Goal: Information Seeking & Learning: Find specific fact

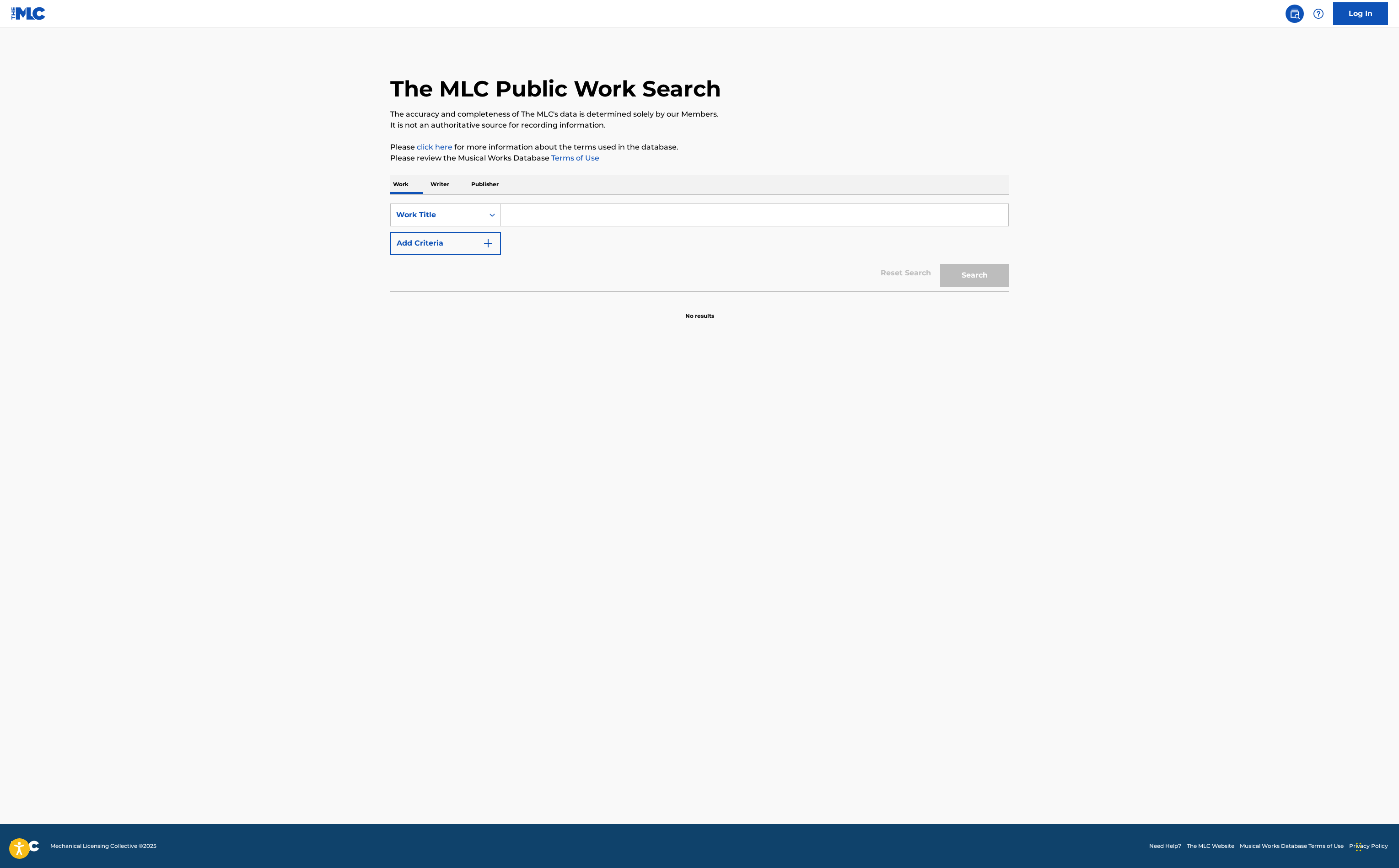
click at [501, 226] on input "Search Form" at bounding box center [754, 214] width 507 height 22
type input "50 ways to leave your lover"
click at [483, 249] on img "Search Form" at bounding box center [488, 243] width 11 height 11
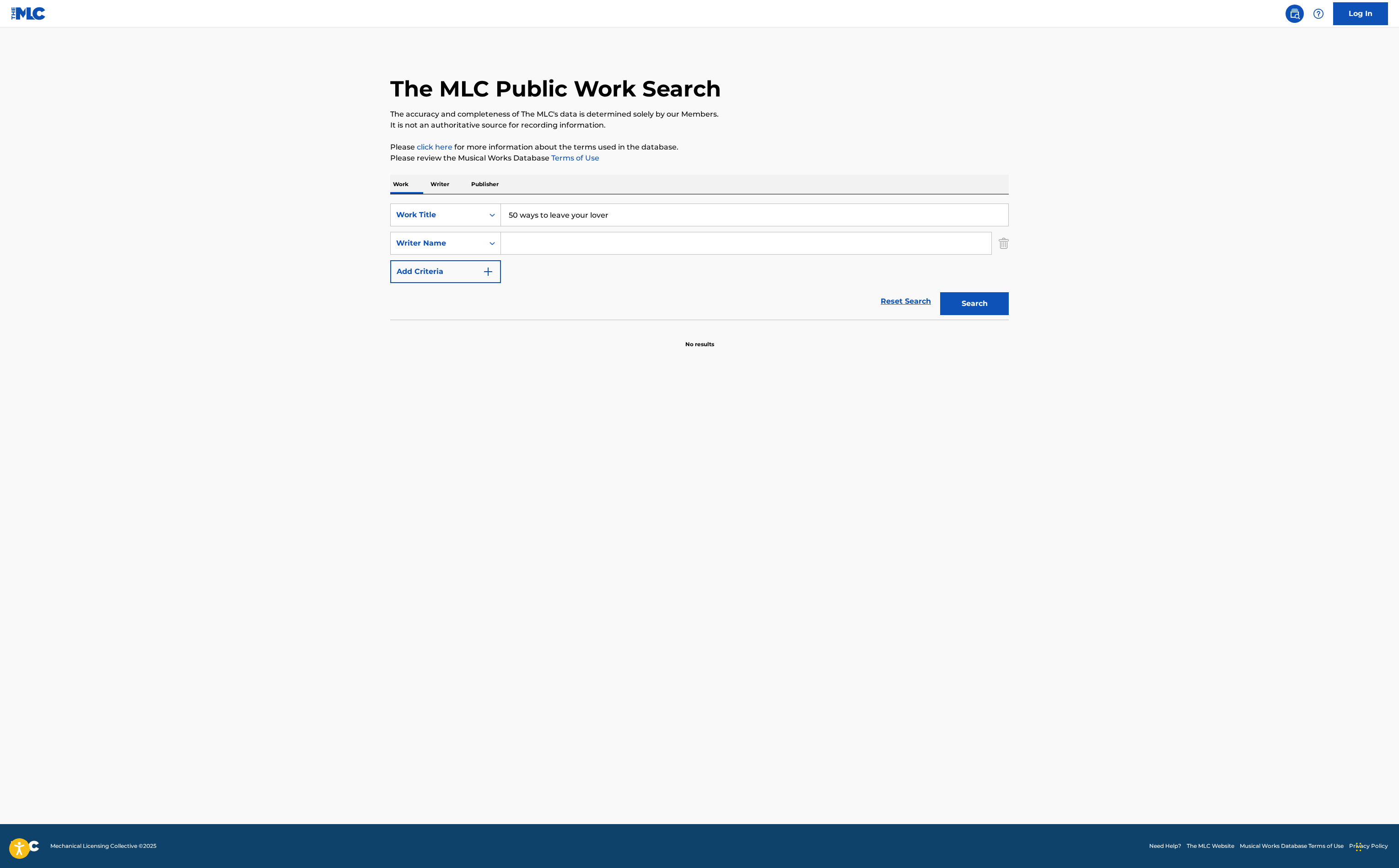
click at [501, 254] on input "Search Form" at bounding box center [746, 243] width 490 height 22
type input "[PERSON_NAME]"
click at [1008, 315] on button "Search" at bounding box center [975, 303] width 69 height 23
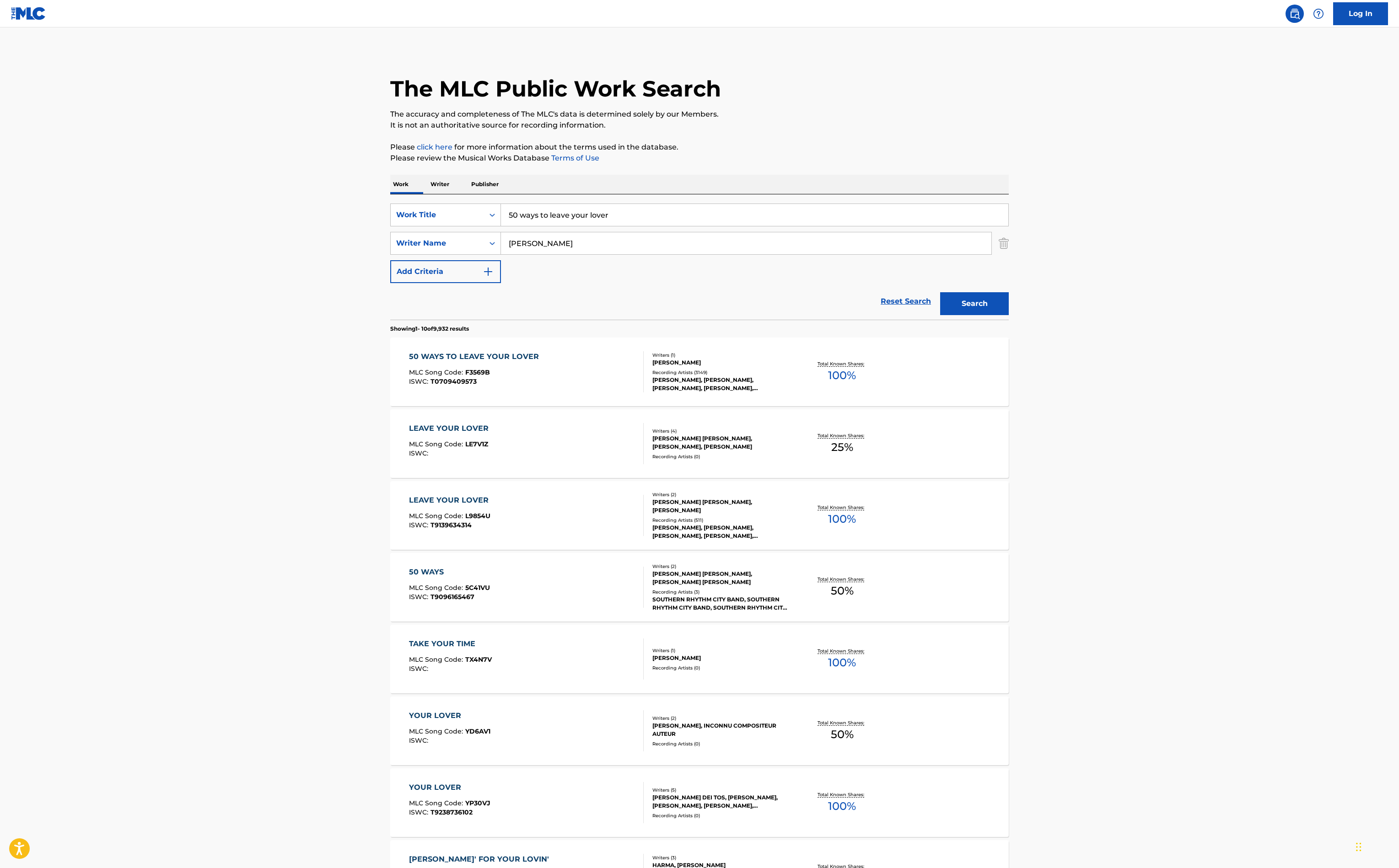
click at [86, 553] on main "The MLC Public Work Search The accuracy and completeness of The MLC's data is d…" at bounding box center [699, 566] width 1399 height 1077
click at [867, 367] on p "Total Known Shares:" at bounding box center [842, 364] width 49 height 7
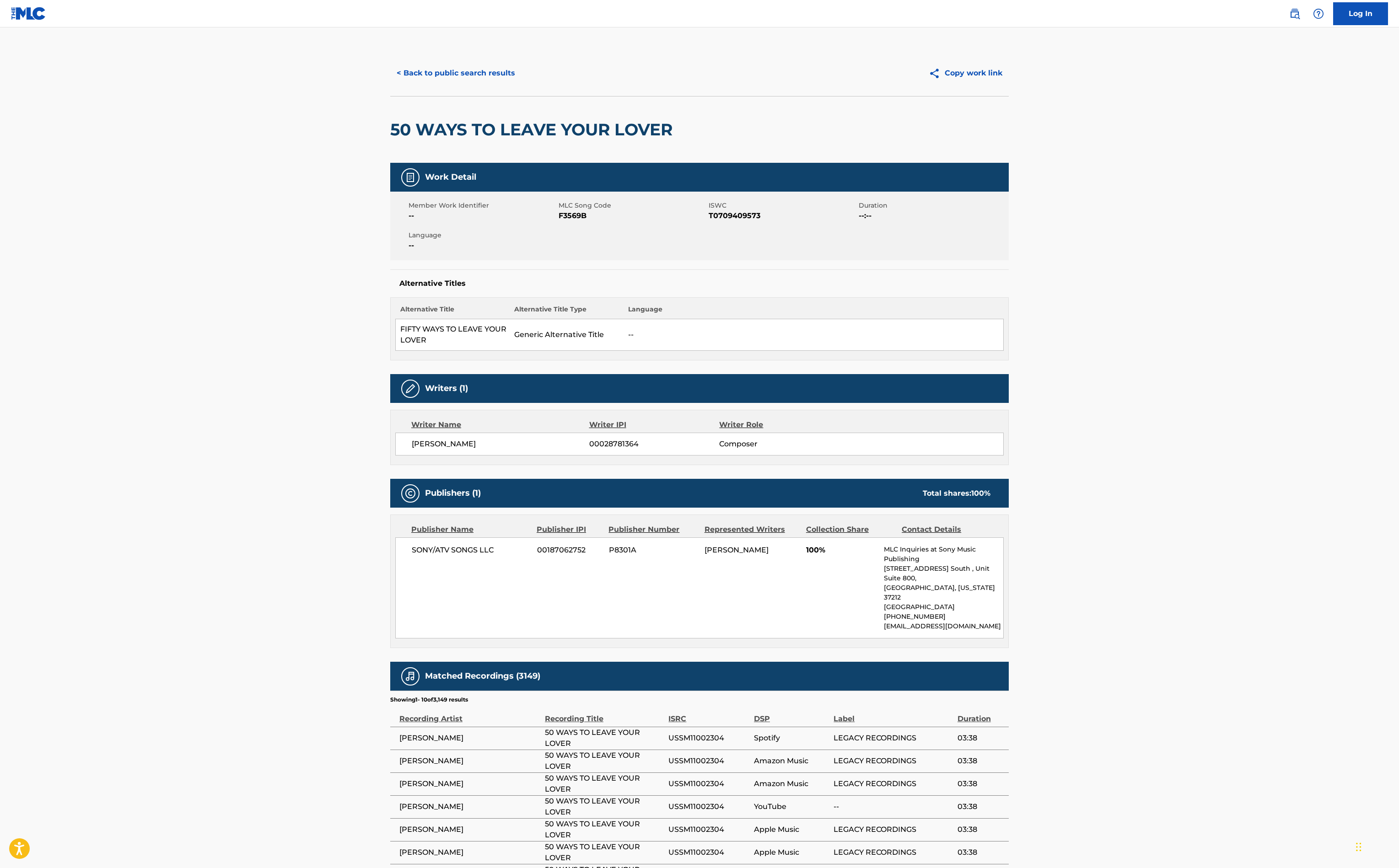
click at [391, 85] on button "< Back to public search results" at bounding box center [456, 73] width 132 height 23
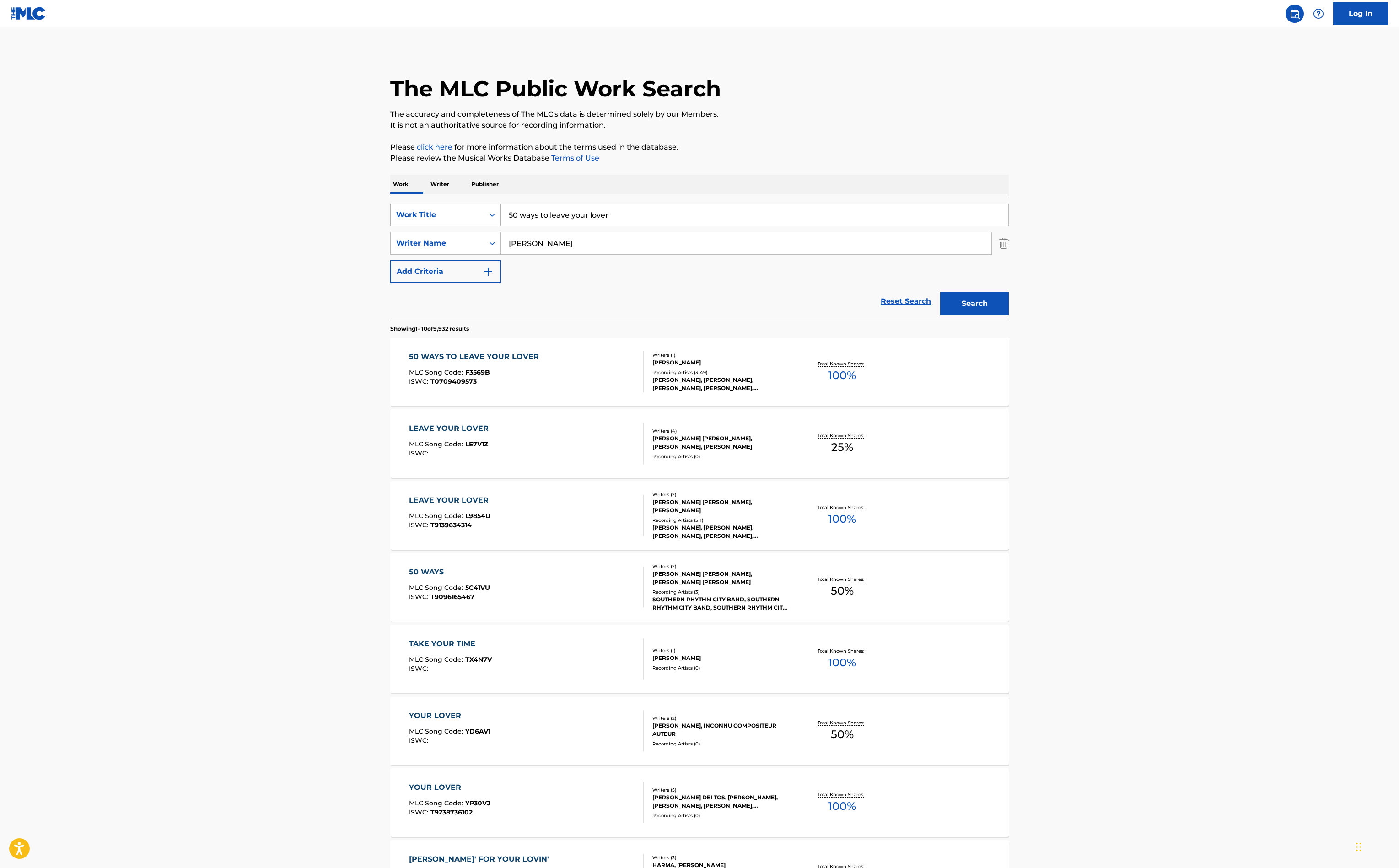
drag, startPoint x: 494, startPoint y: 326, endPoint x: 329, endPoint y: 323, distance: 165.0
click at [391, 226] on div "SearchWithCriteriae4f281dc-a396-4228-9878-d8300b2fd6a8 Work Title 50 ways to le…" at bounding box center [700, 214] width 619 height 23
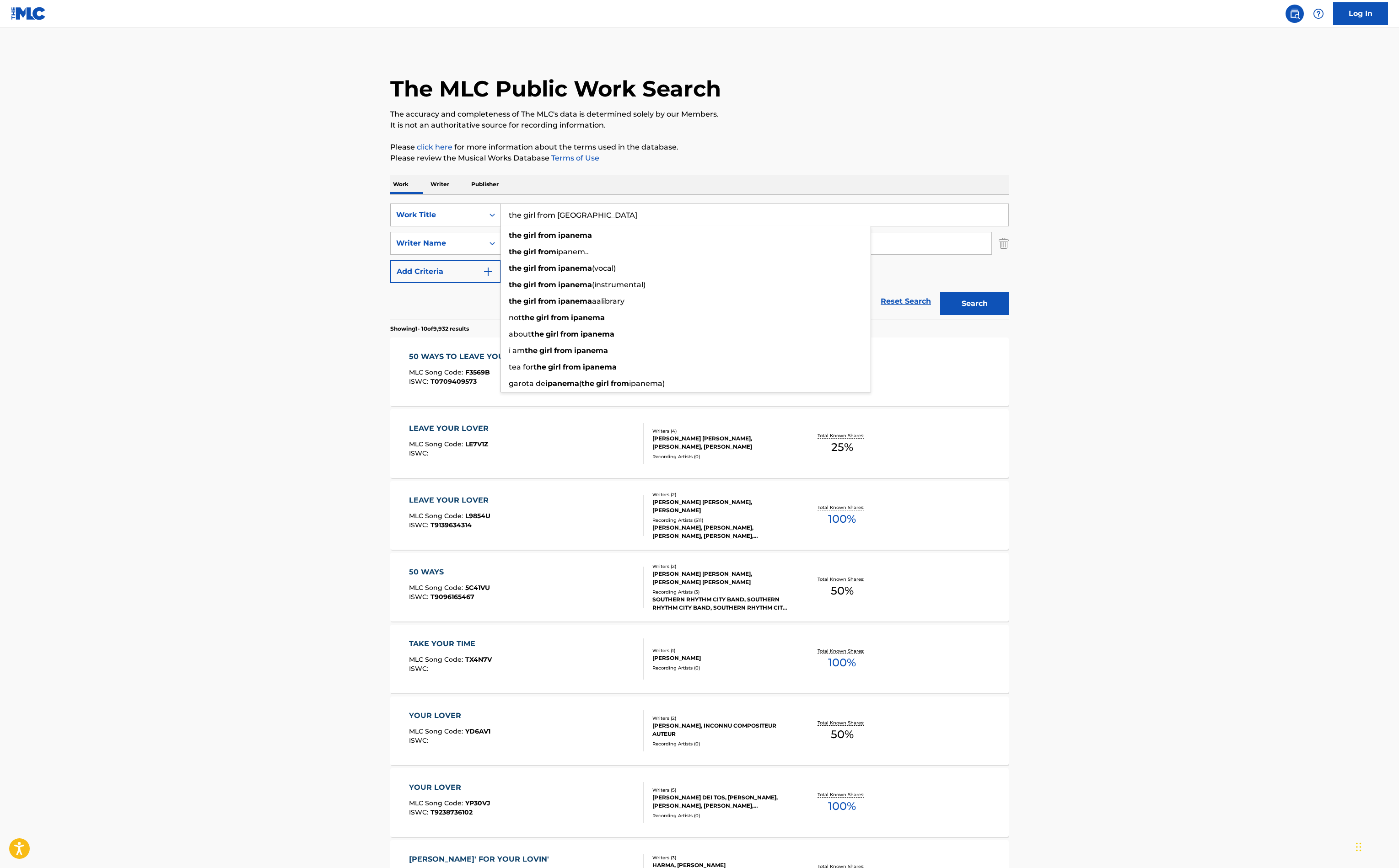
type input "the girl from [GEOGRAPHIC_DATA]"
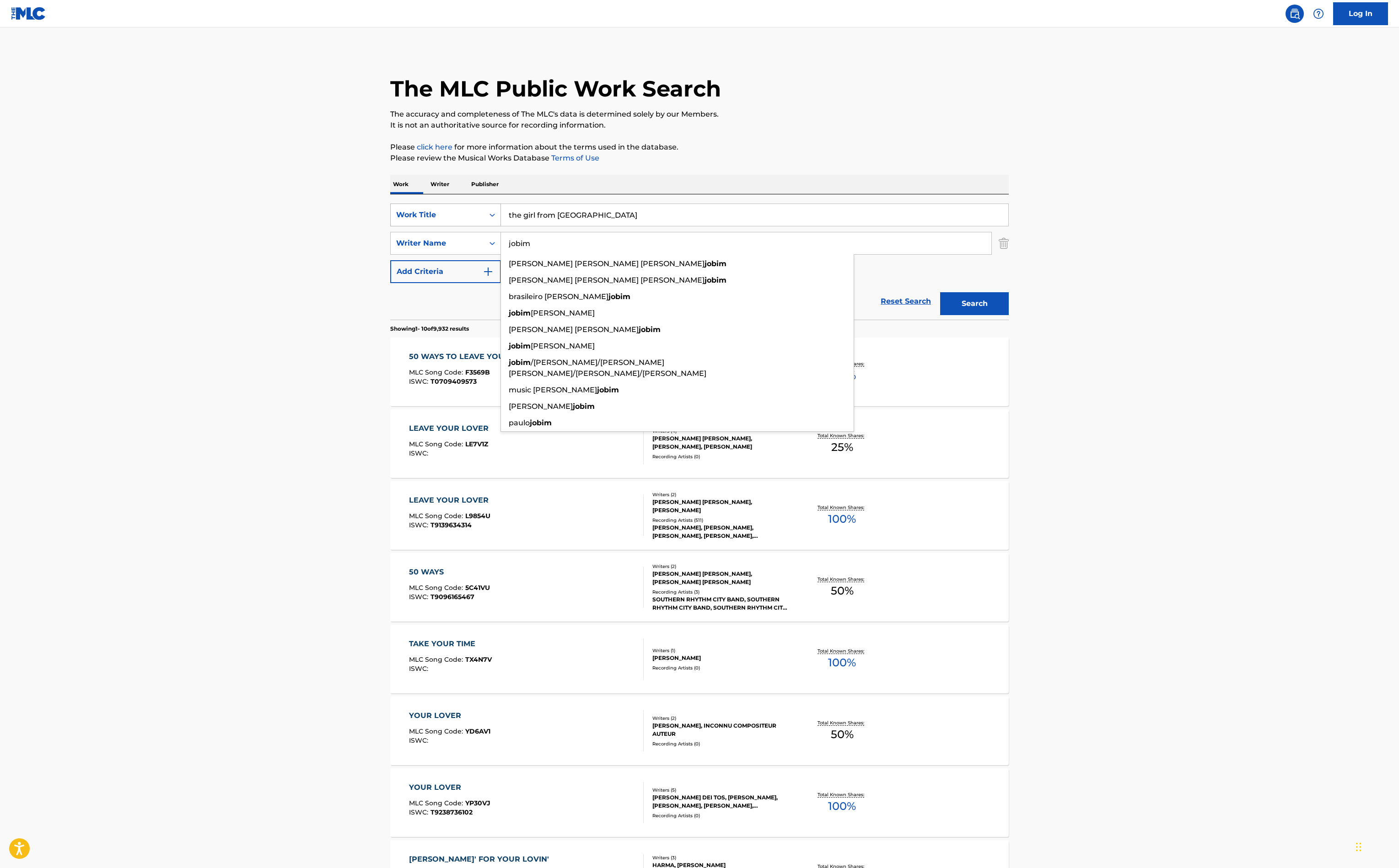
type input "jobim"
click at [1008, 315] on button "Search" at bounding box center [975, 303] width 69 height 23
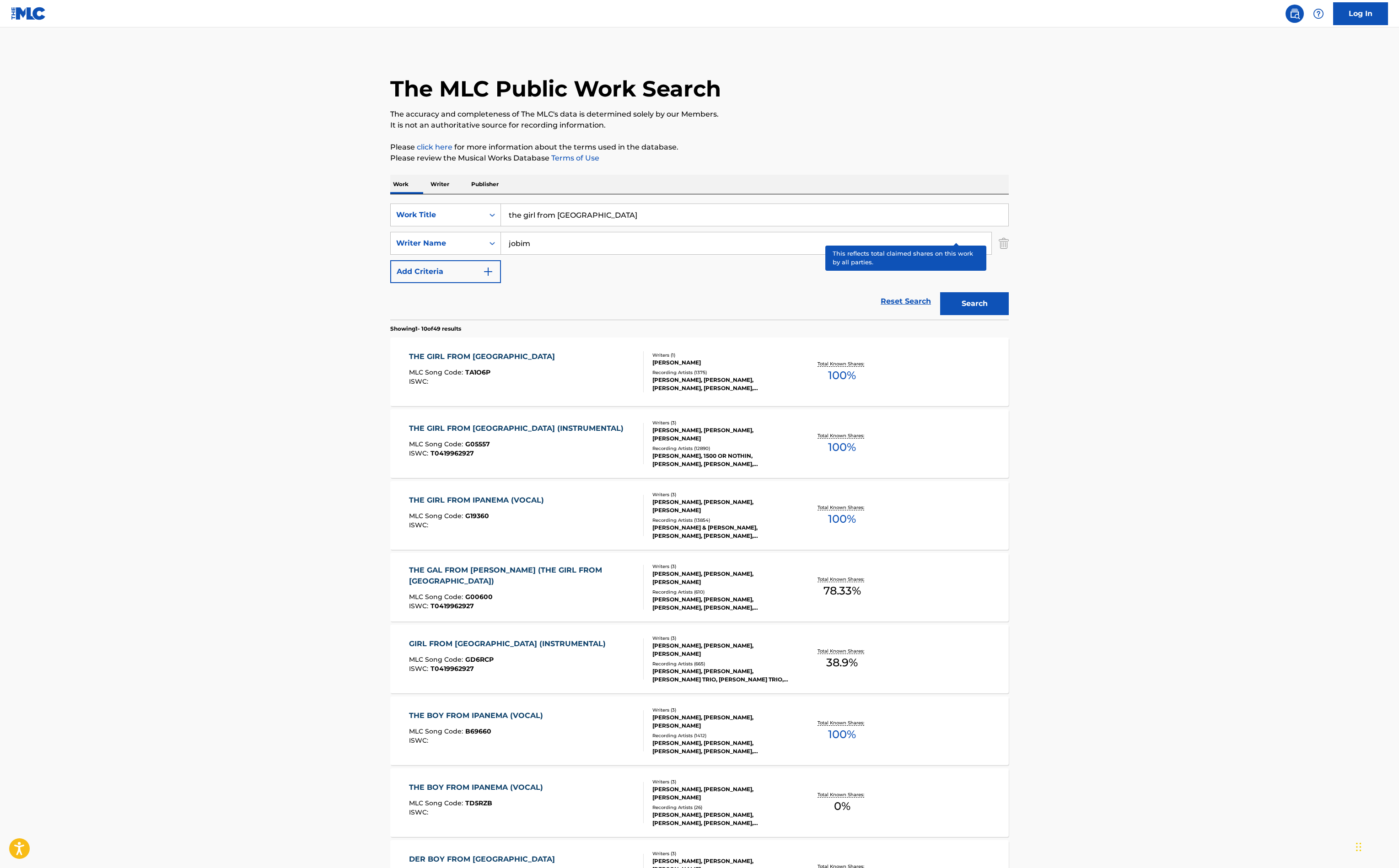
click at [867, 367] on p "Total Known Shares:" at bounding box center [842, 364] width 49 height 7
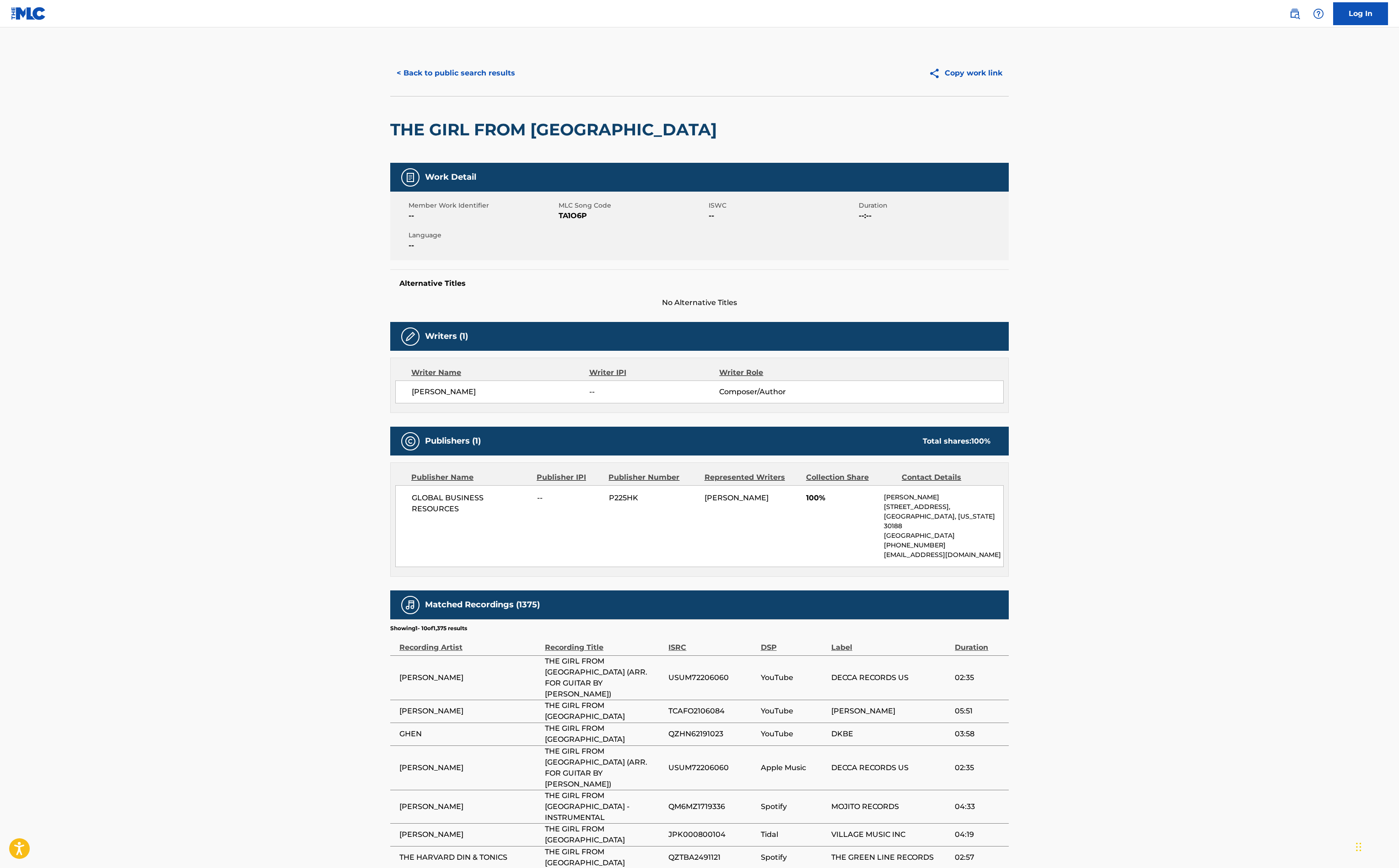
click at [391, 85] on button "< Back to public search results" at bounding box center [456, 73] width 132 height 23
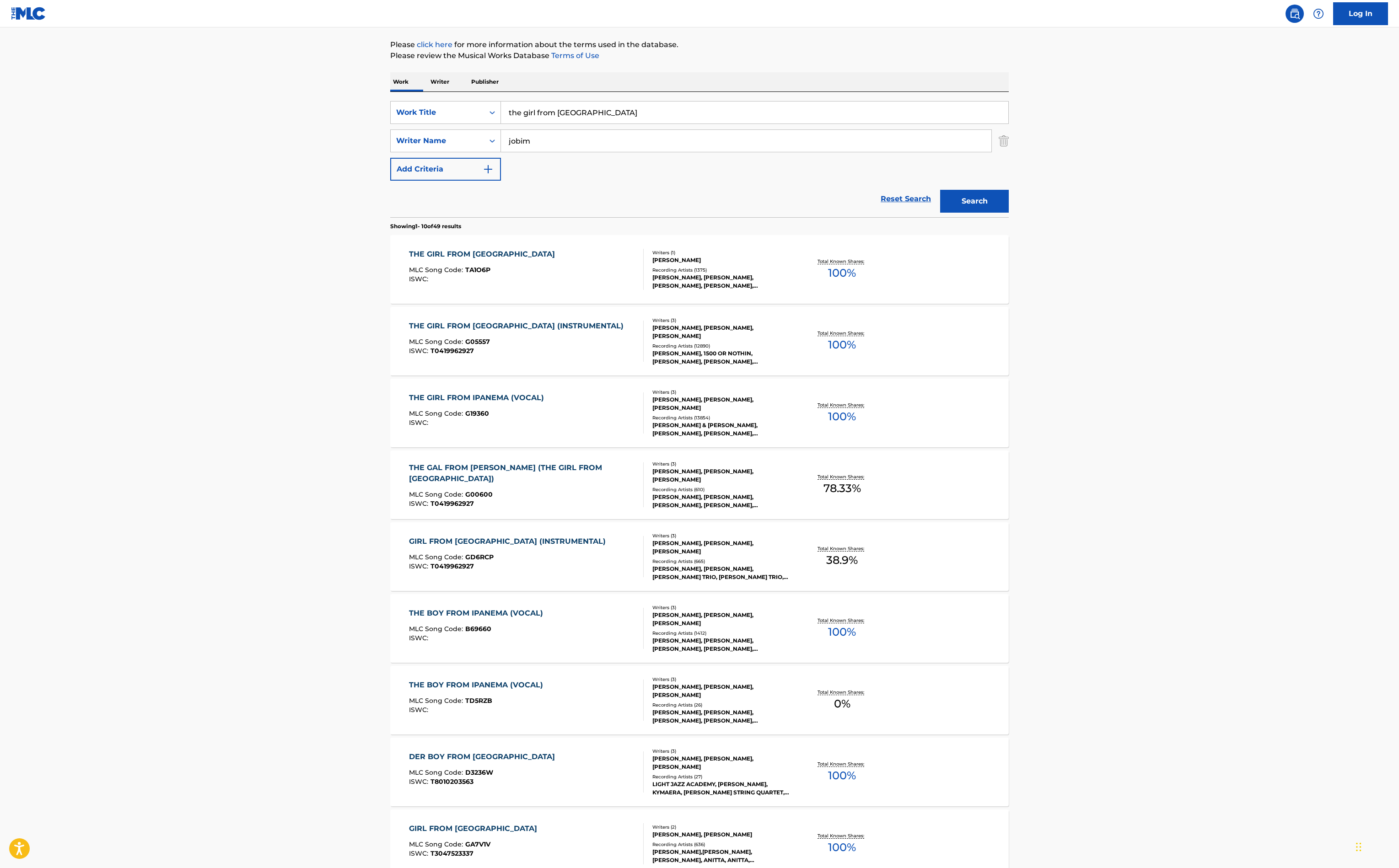
scroll to position [110, 0]
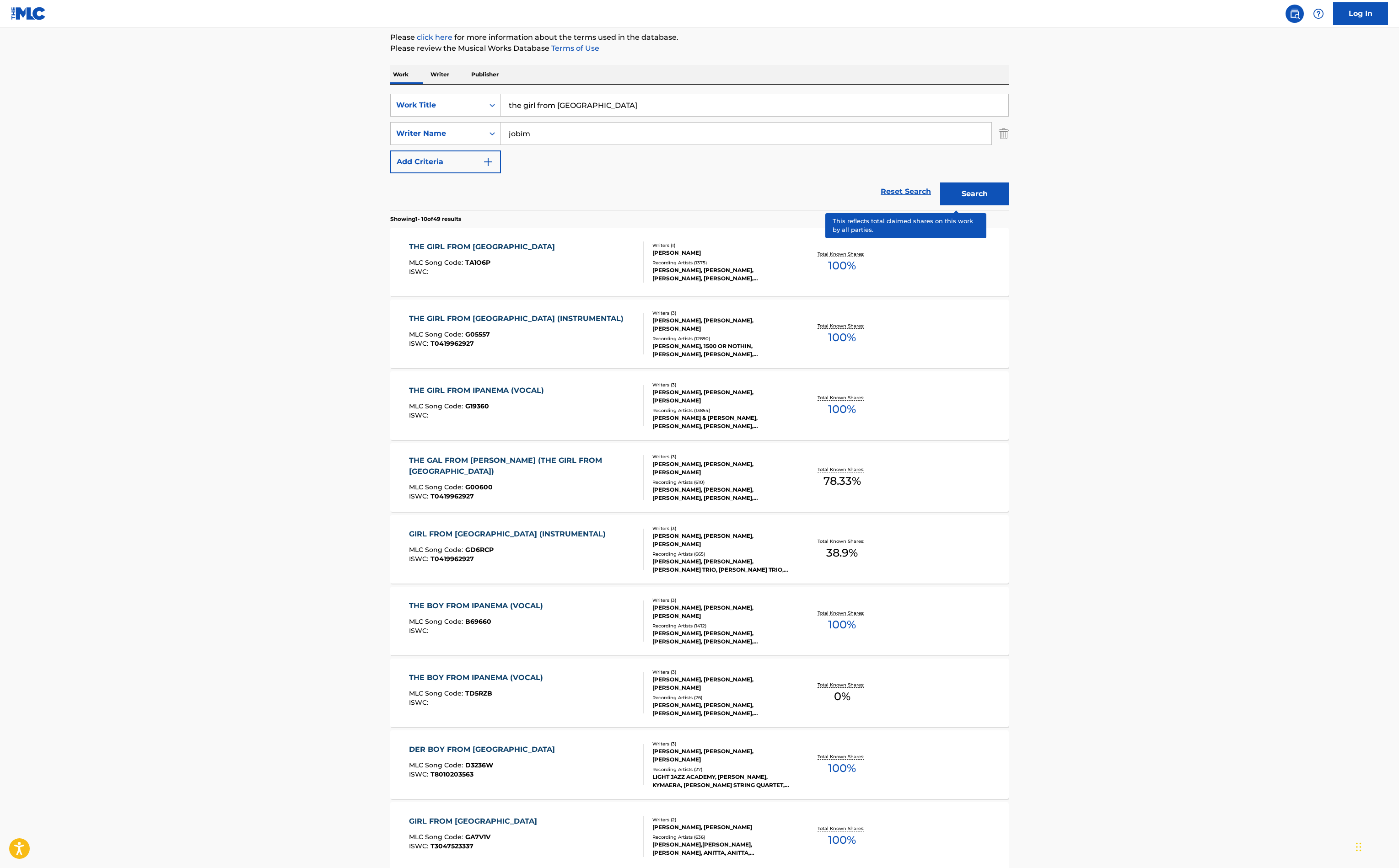
click at [867, 329] on p "Total Known Shares:" at bounding box center [842, 326] width 49 height 7
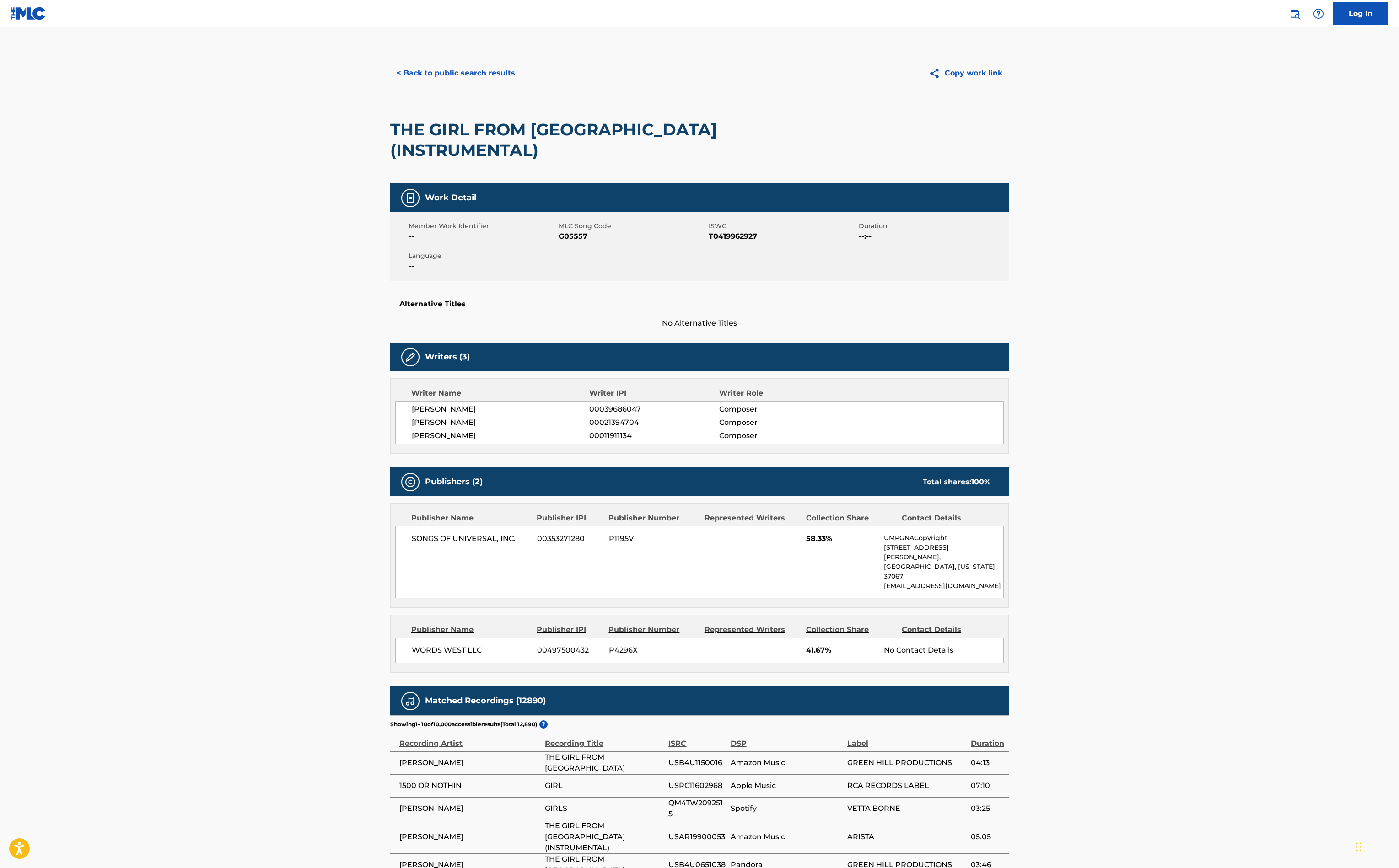
click at [391, 85] on button "< Back to public search results" at bounding box center [456, 73] width 132 height 23
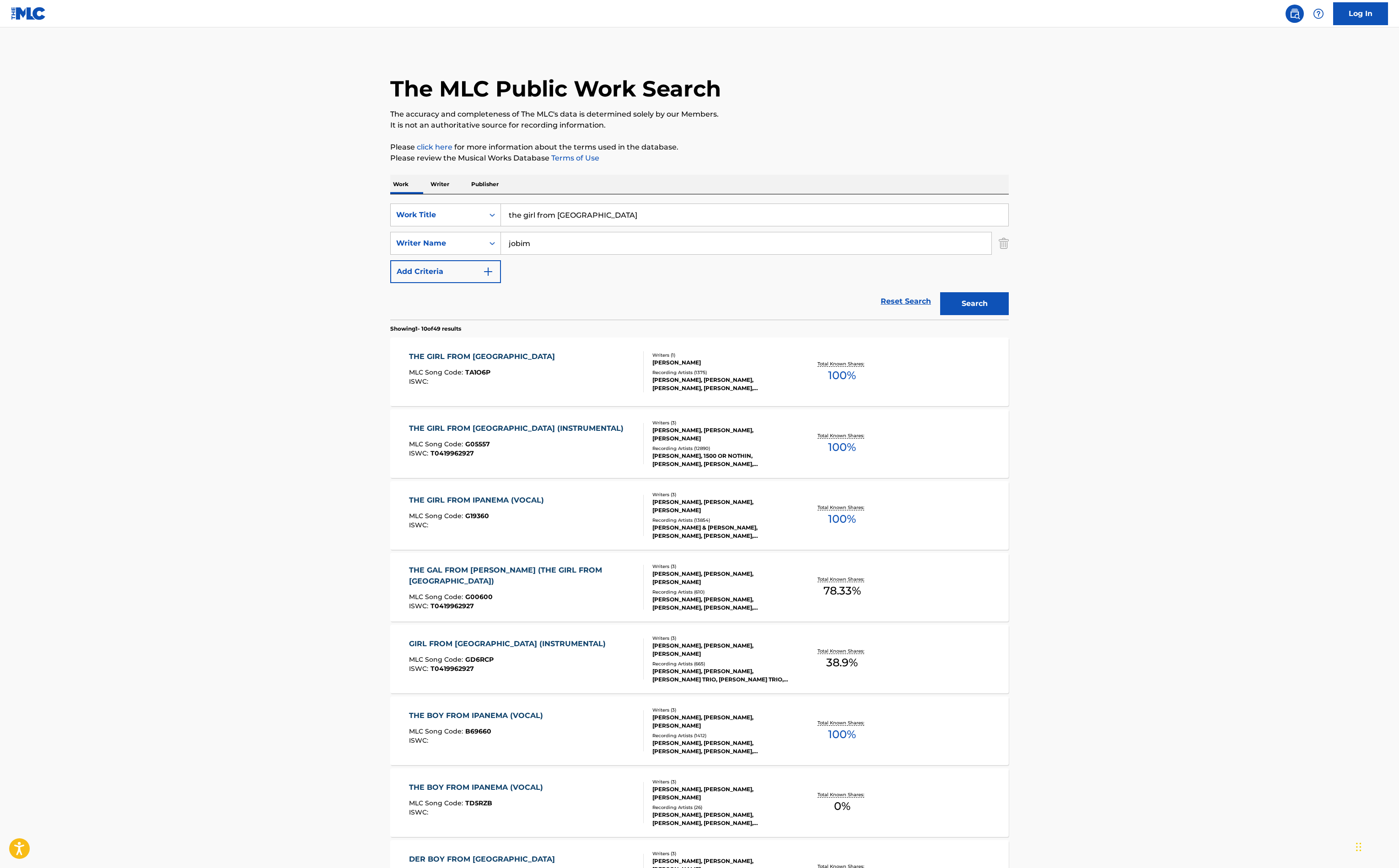
scroll to position [110, 0]
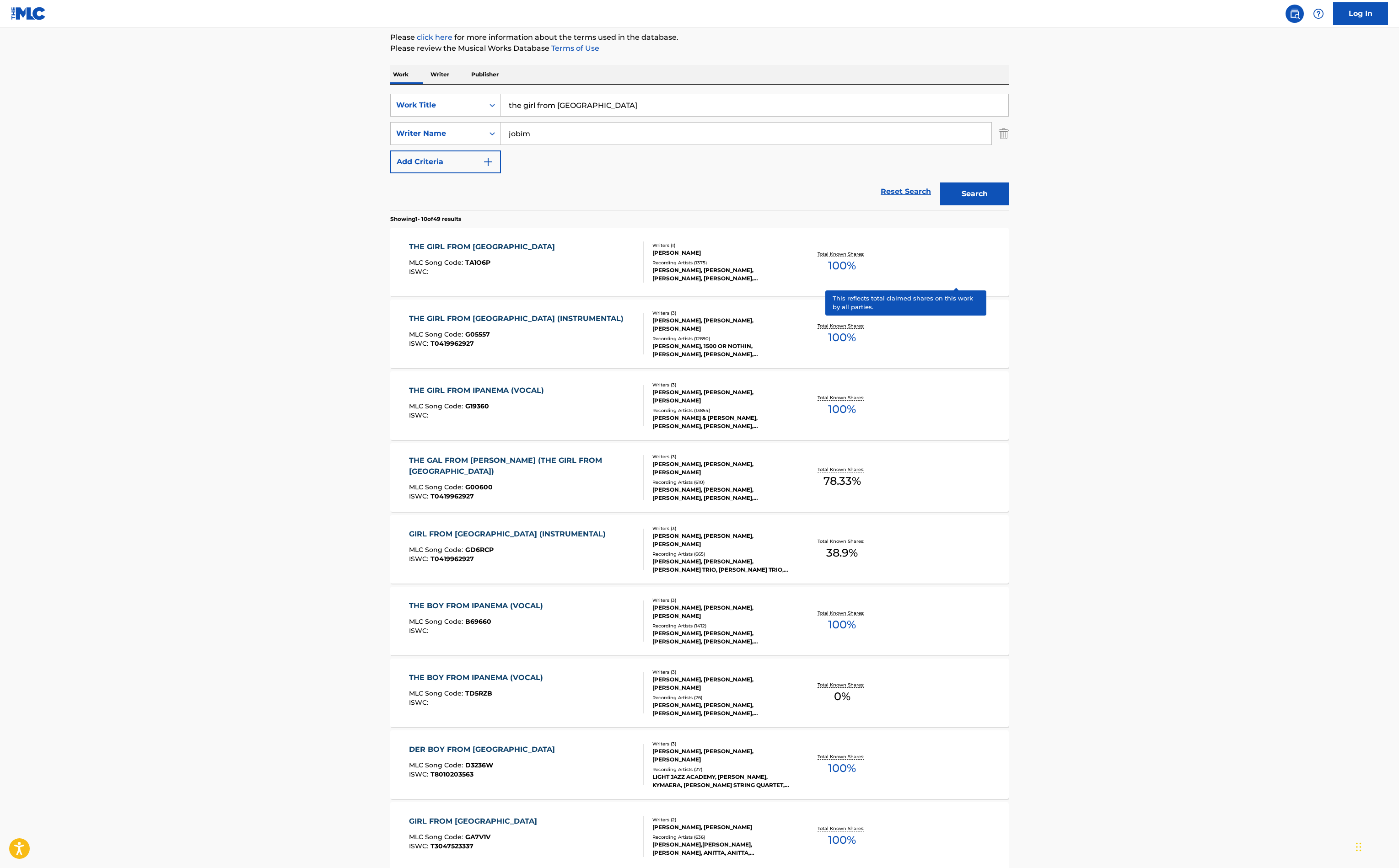
click at [867, 401] on p "Total Known Shares:" at bounding box center [842, 397] width 49 height 7
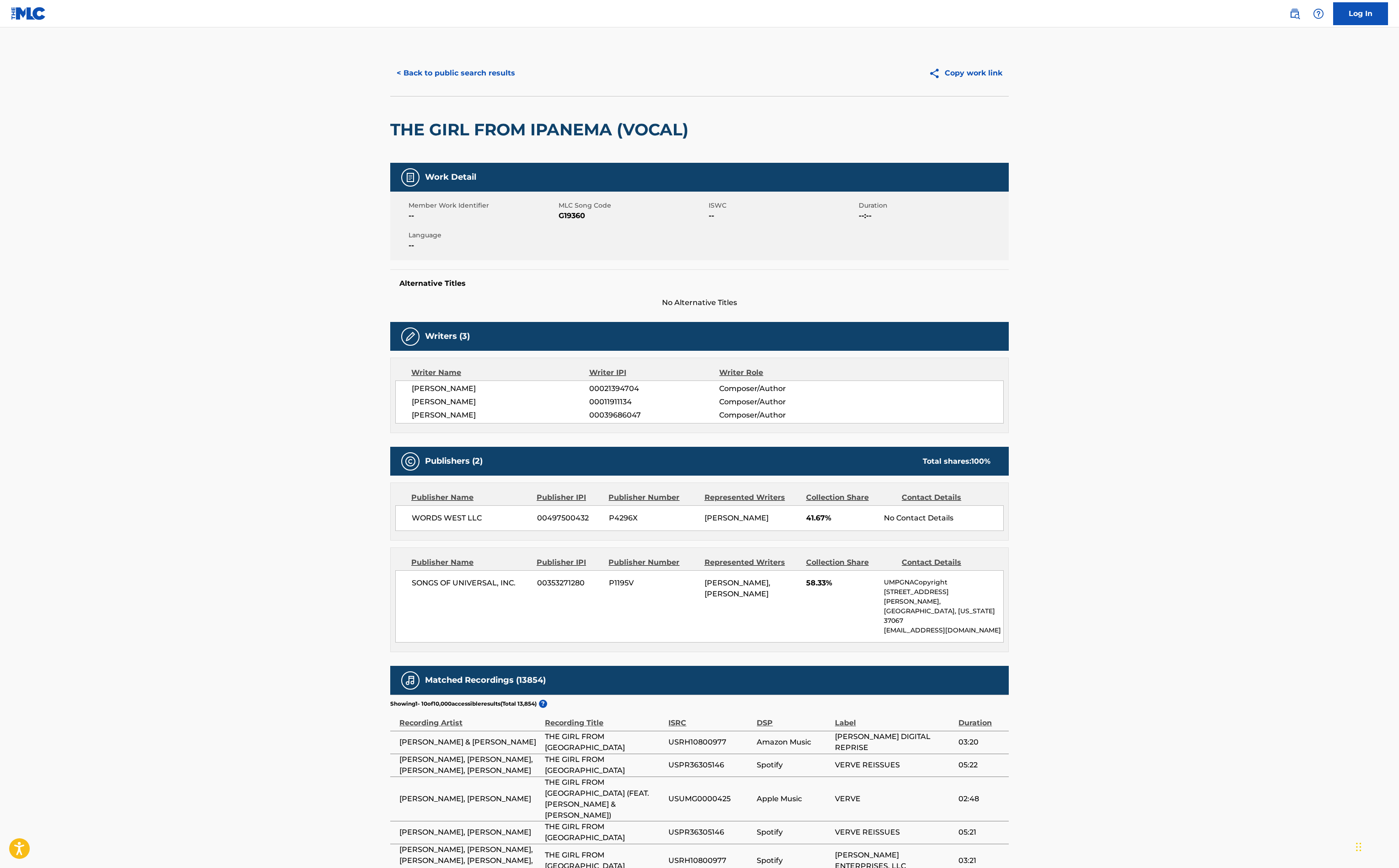
click at [391, 85] on button "< Back to public search results" at bounding box center [456, 73] width 132 height 23
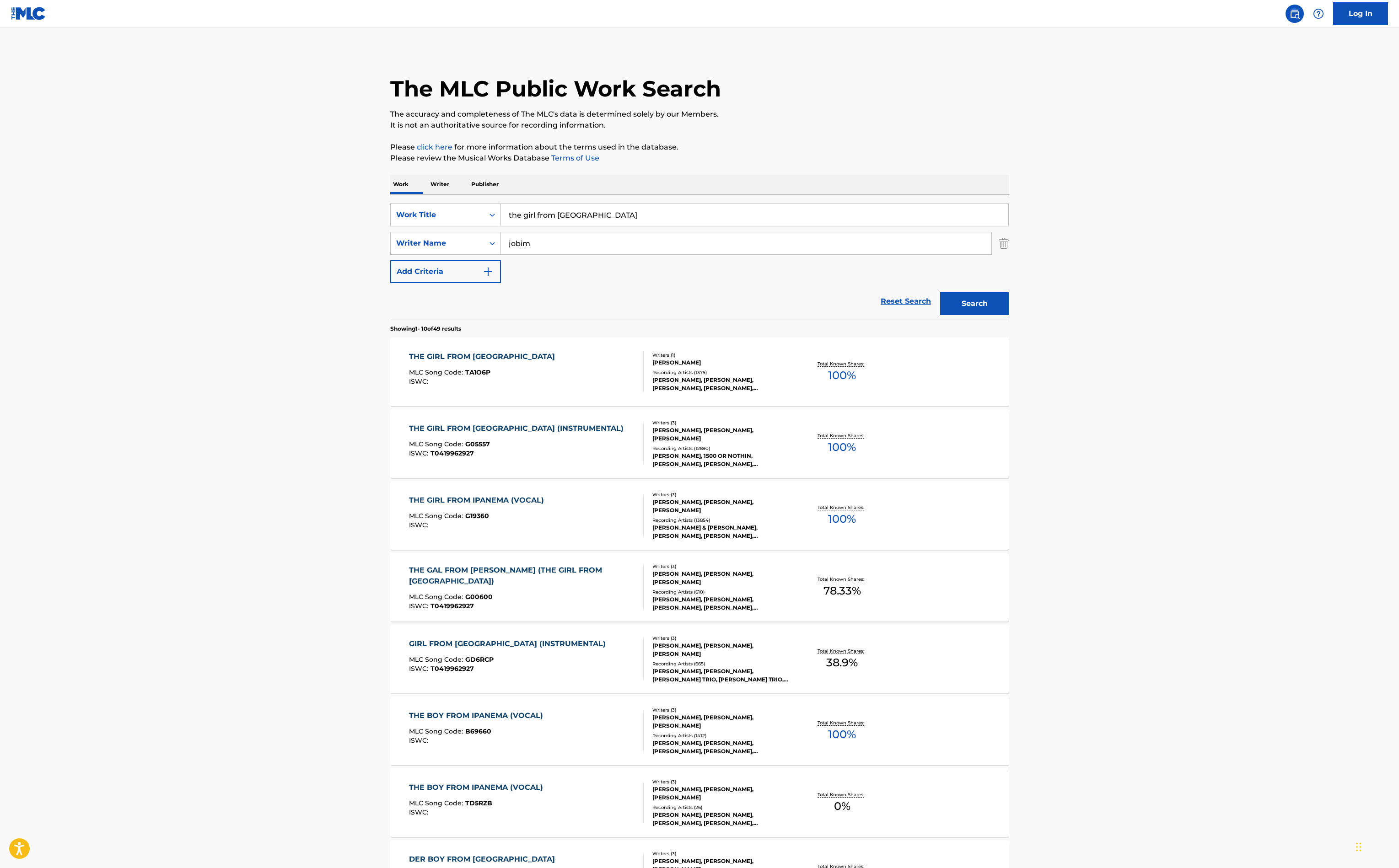
scroll to position [110, 0]
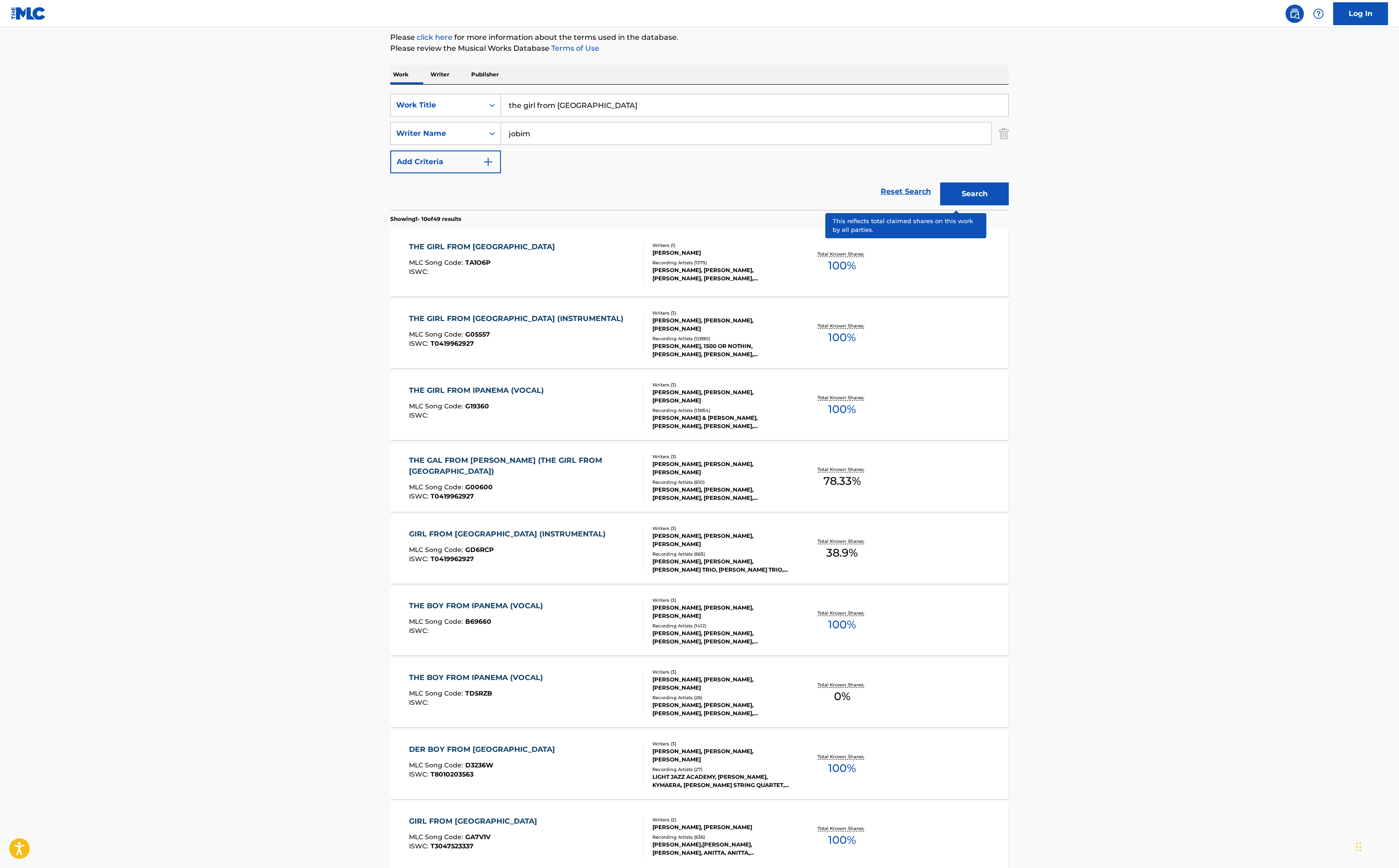
click at [867, 329] on p "Total Known Shares:" at bounding box center [842, 326] width 49 height 7
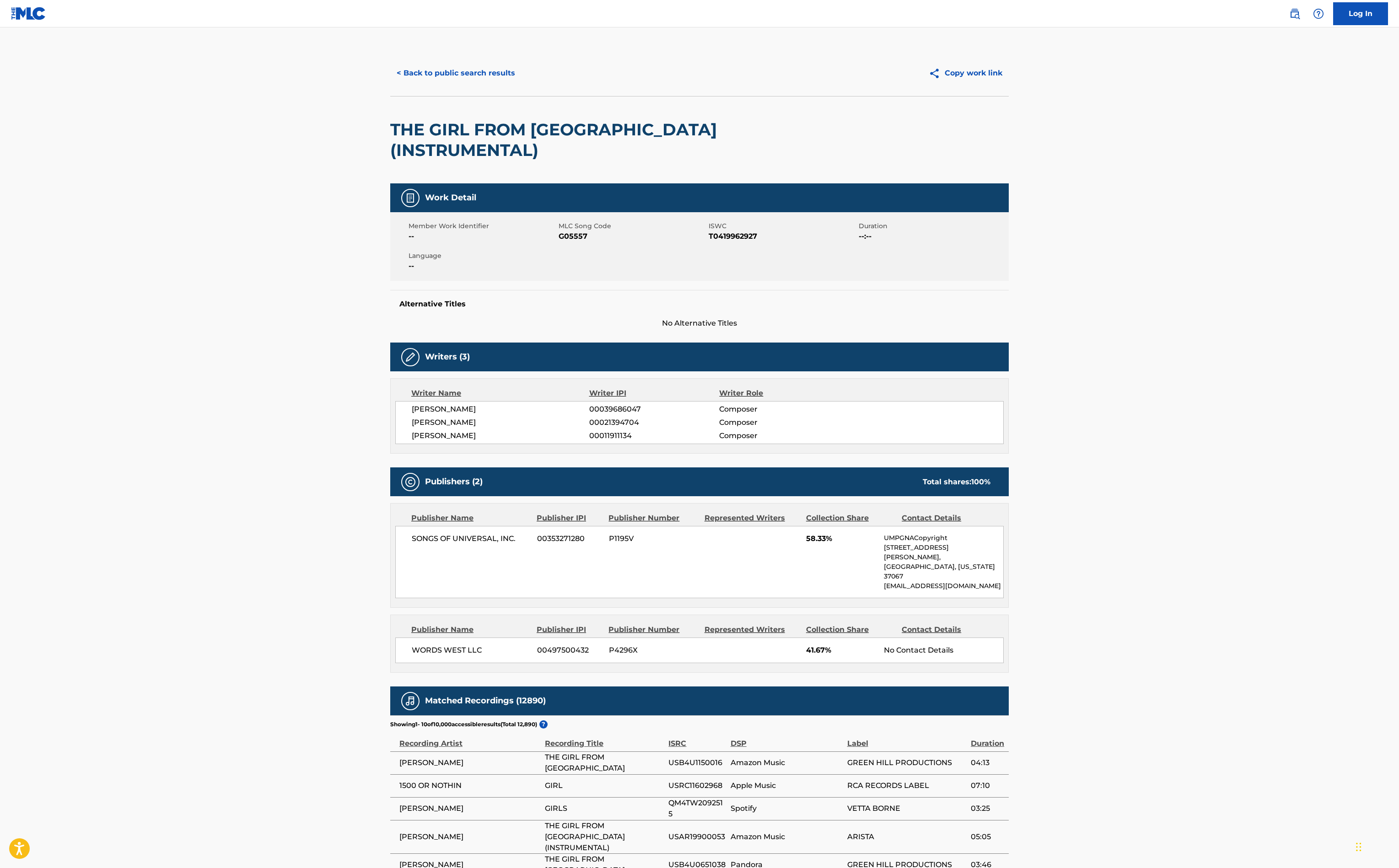
click at [391, 85] on button "< Back to public search results" at bounding box center [456, 73] width 132 height 23
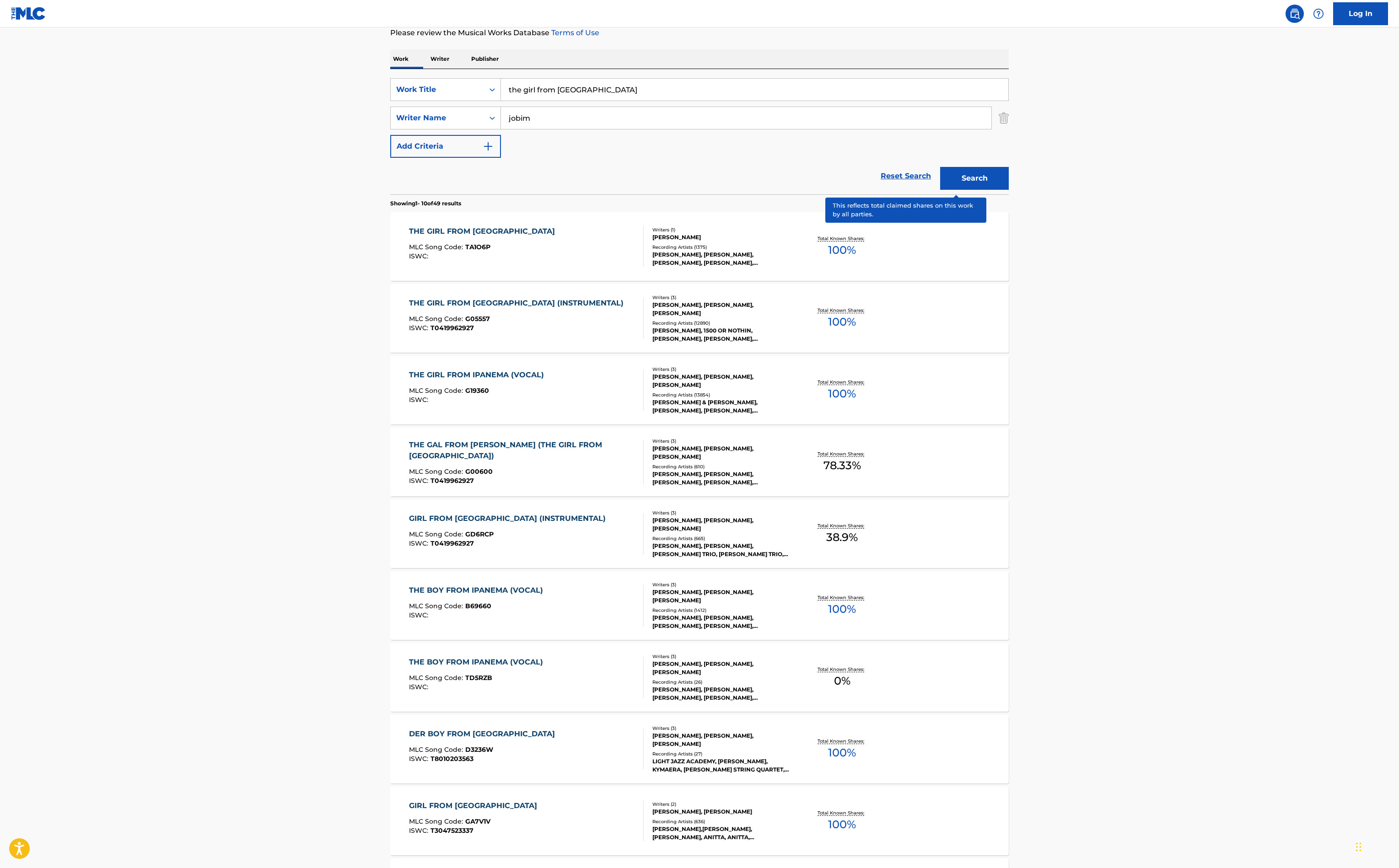
scroll to position [132, 0]
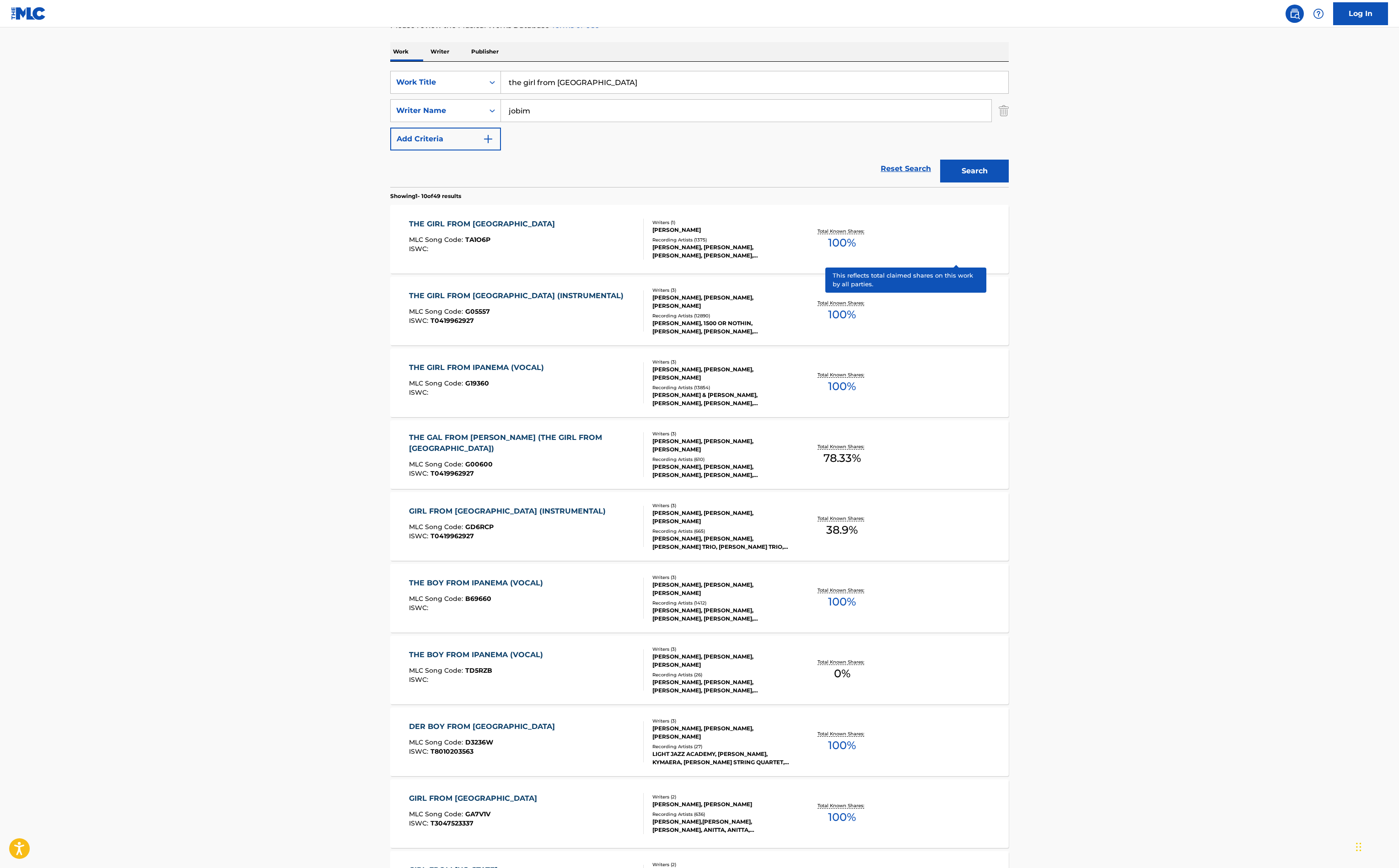
click at [867, 378] on p "Total Known Shares:" at bounding box center [842, 375] width 49 height 7
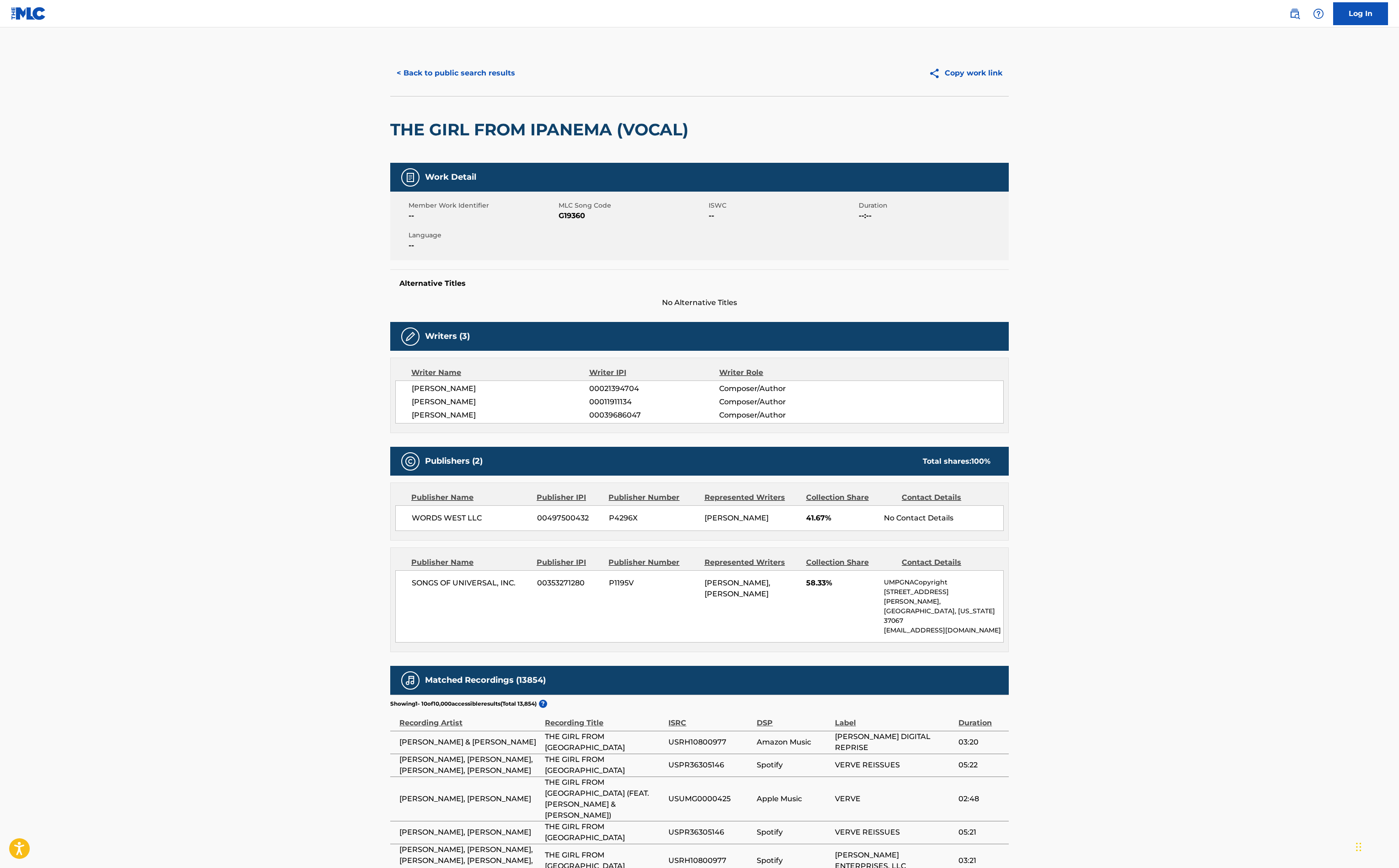
click at [391, 85] on button "< Back to public search results" at bounding box center [456, 73] width 132 height 23
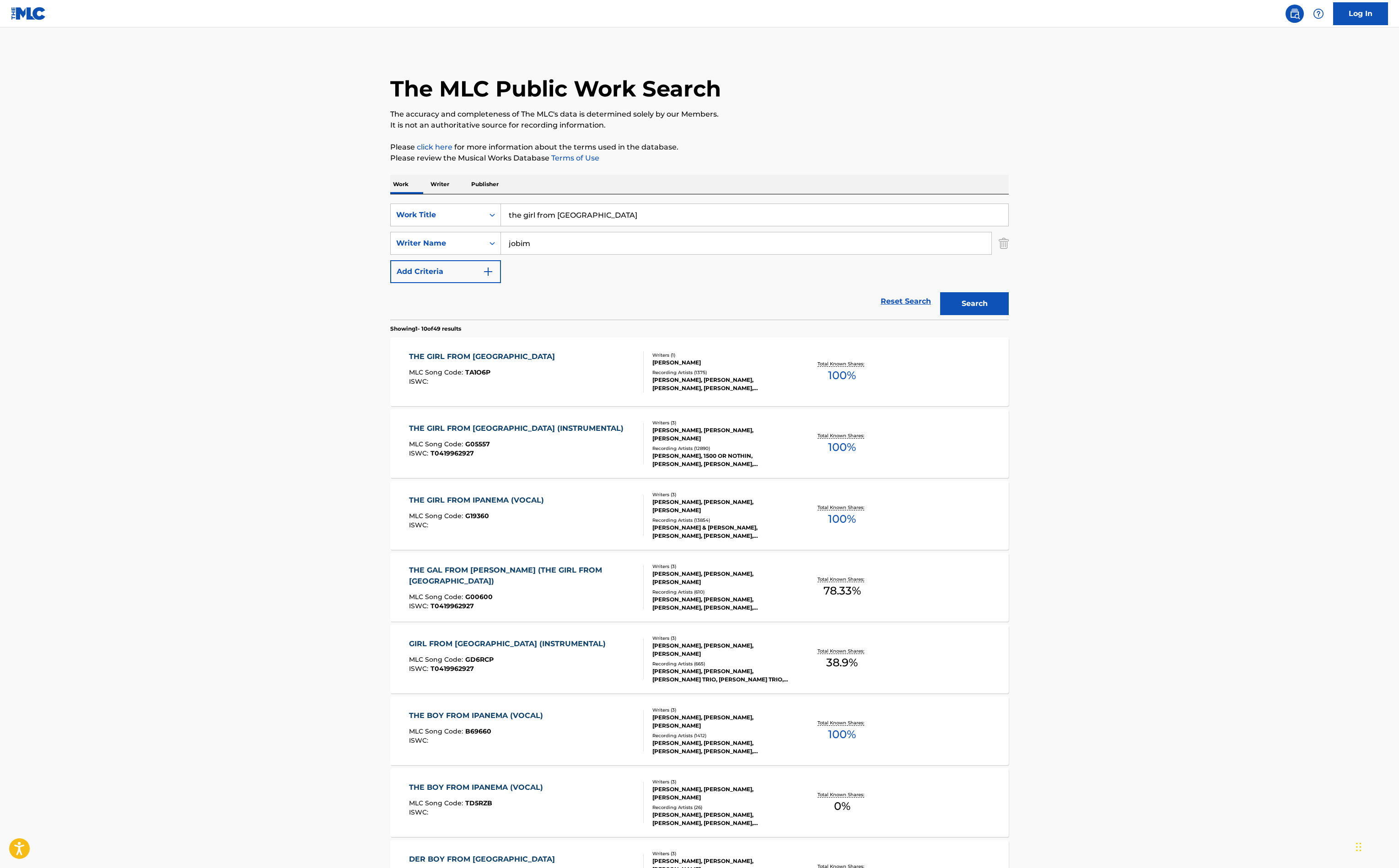
scroll to position [132, 0]
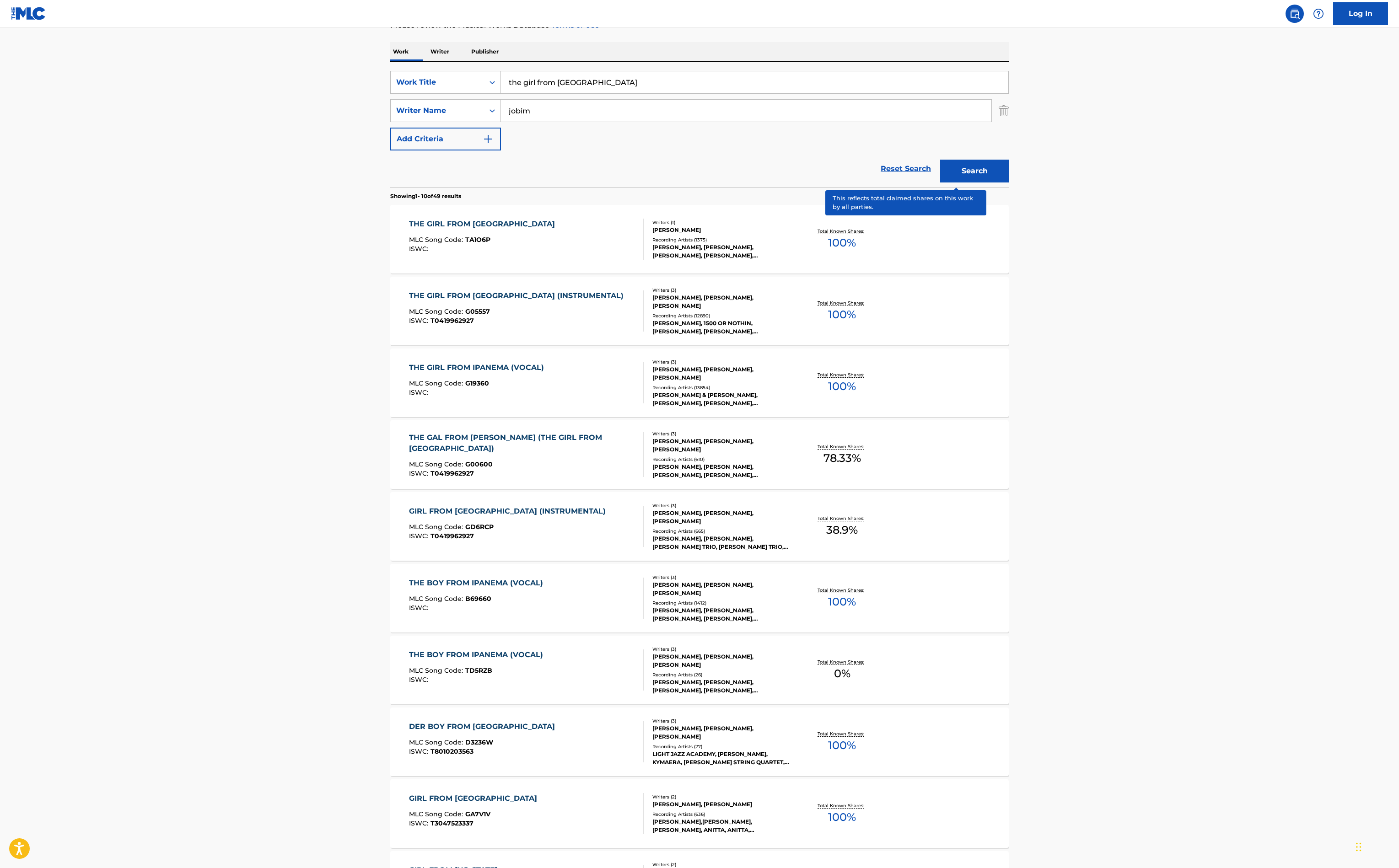
click at [867, 307] on p "Total Known Shares:" at bounding box center [842, 302] width 49 height 7
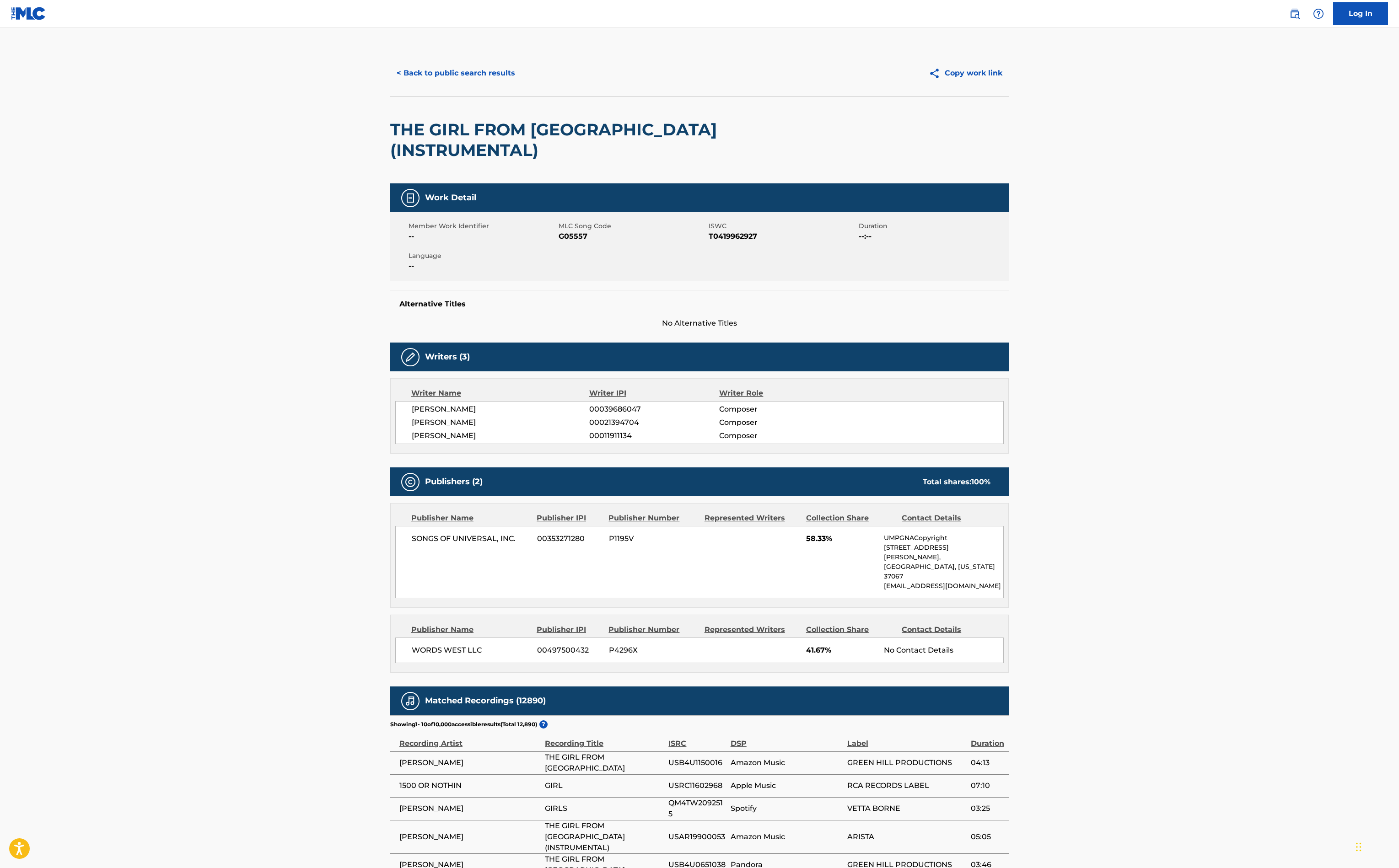
click at [391, 85] on button "< Back to public search results" at bounding box center [456, 73] width 132 height 23
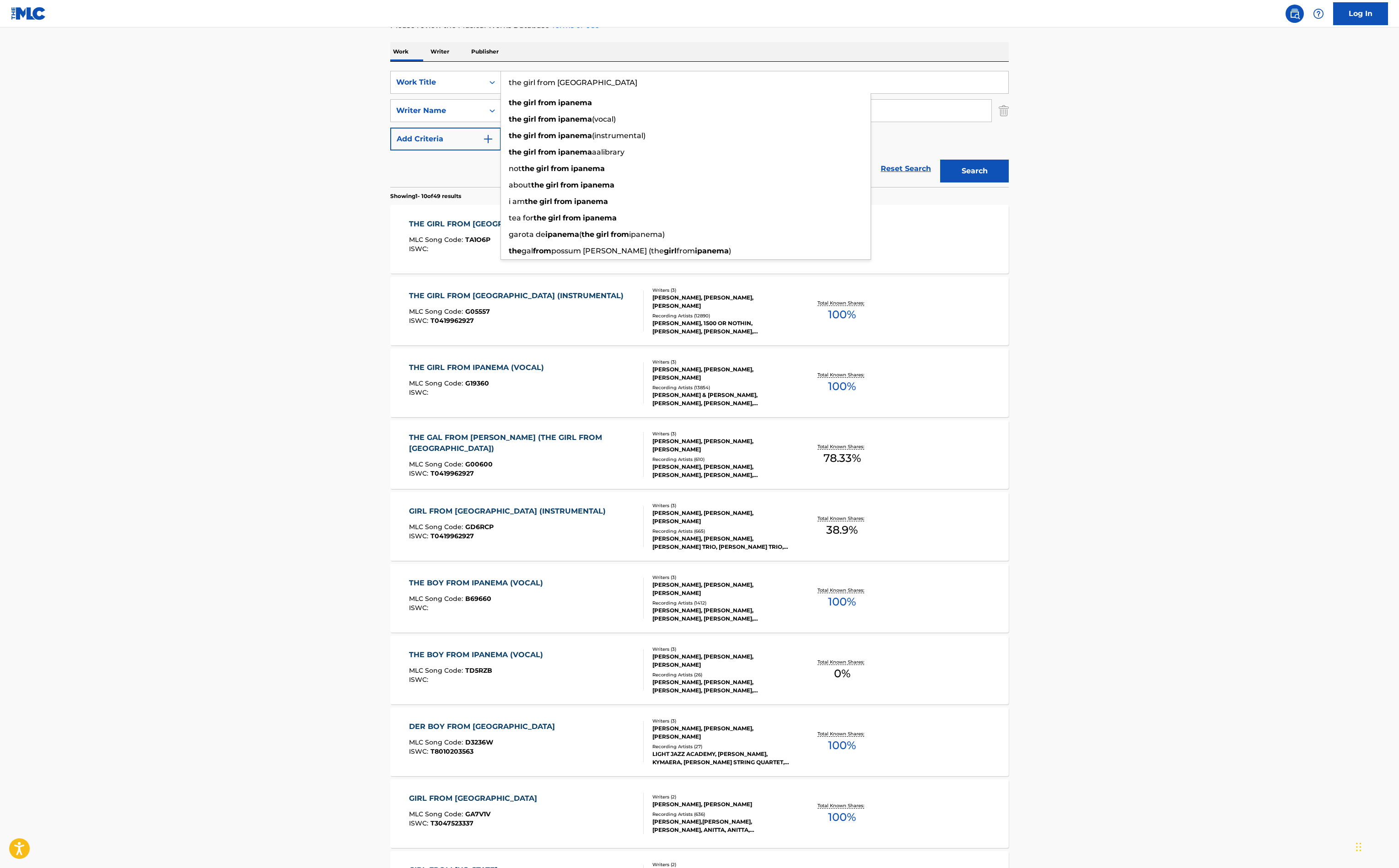
drag, startPoint x: 496, startPoint y: 198, endPoint x: 309, endPoint y: 143, distance: 194.9
click at [391, 143] on div "Work Writer Publisher SearchWithCriteriae4f281dc-a396-4228-9878-d8300b2fd6a8 Wo…" at bounding box center [700, 504] width 619 height 925
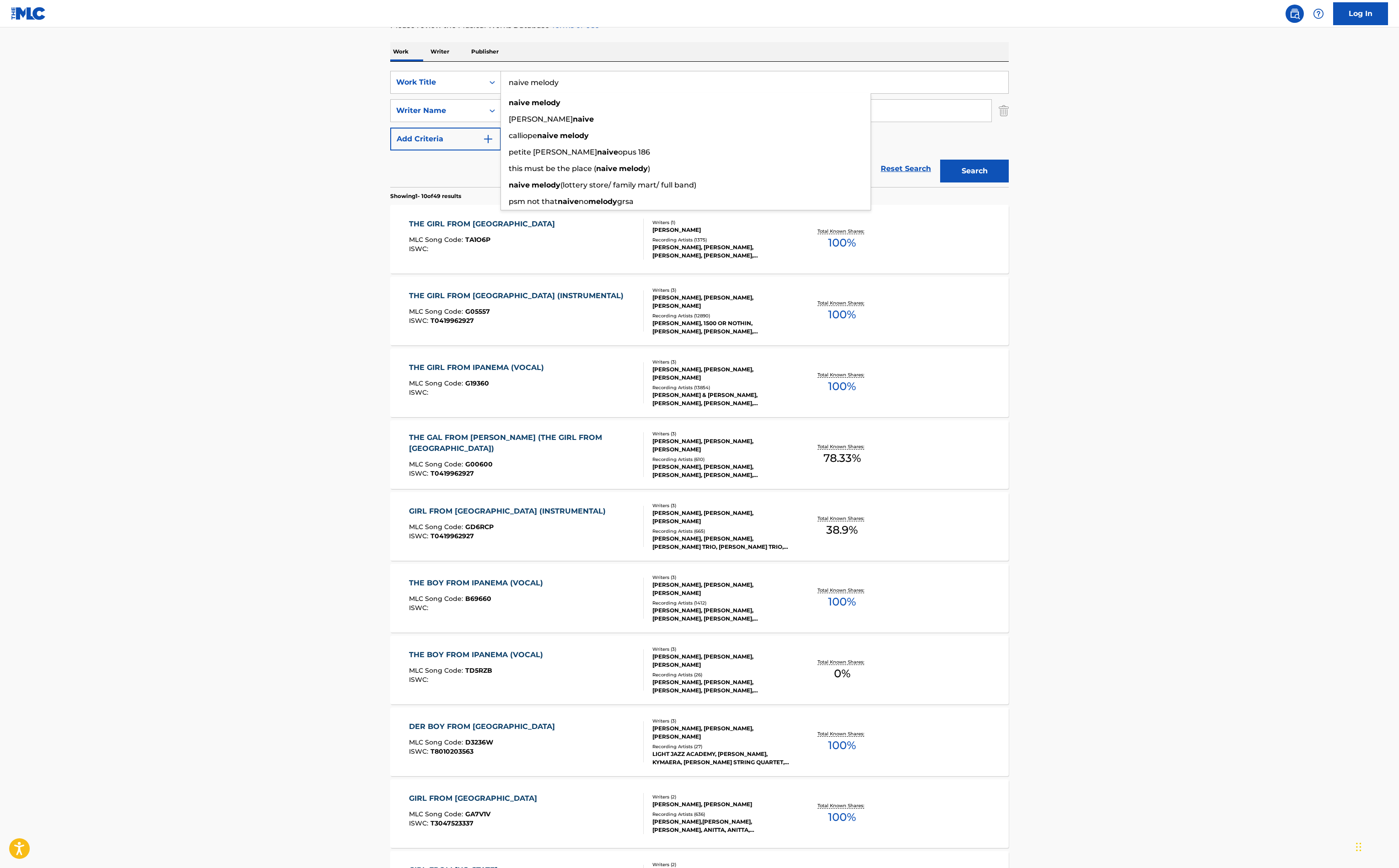
type input "naive melody"
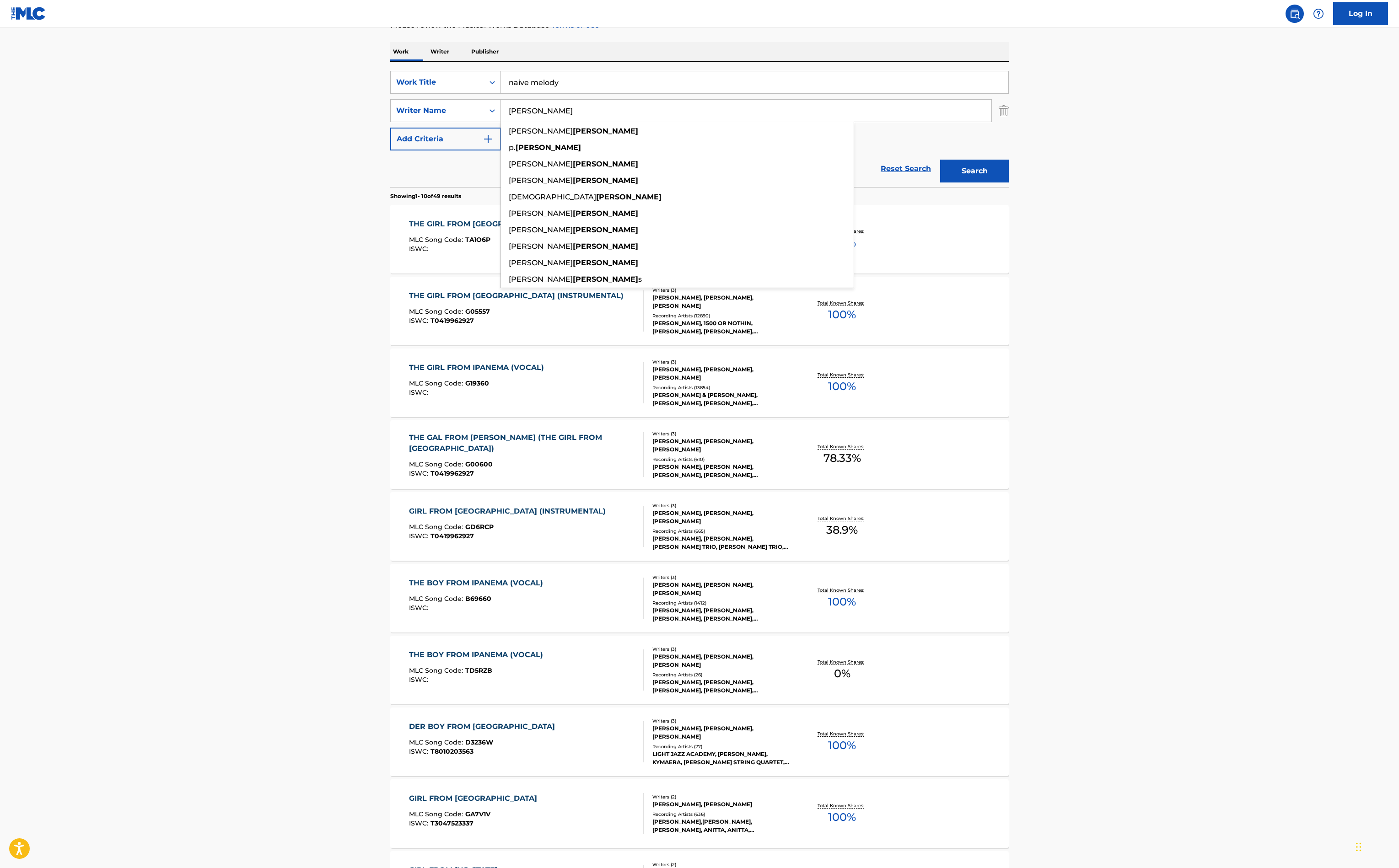
type input "[PERSON_NAME]"
click at [1008, 183] on button "Search" at bounding box center [975, 170] width 69 height 23
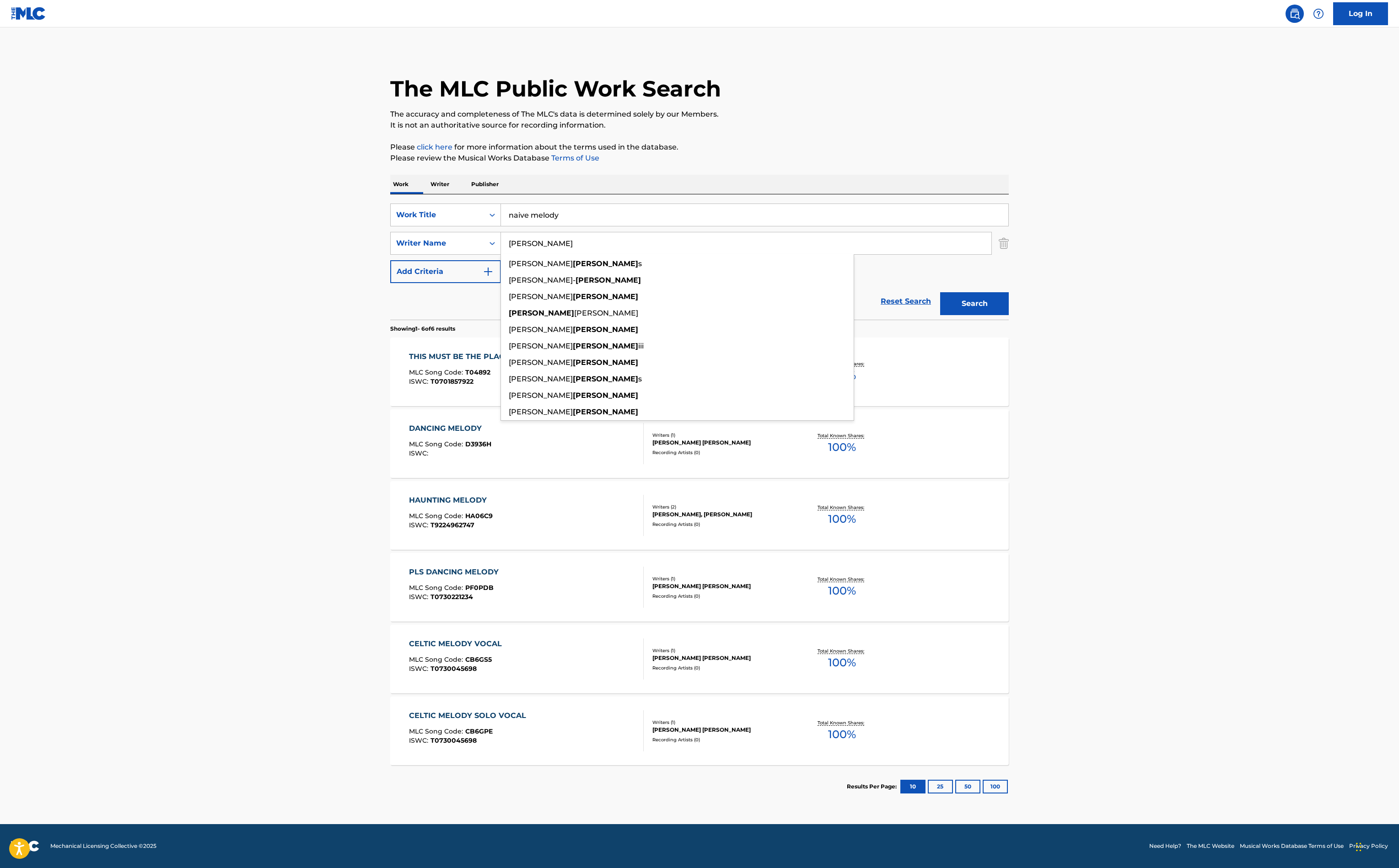
click at [78, 545] on main "The MLC Public Work Search The accuracy and completeness of The MLC's data is d…" at bounding box center [699, 426] width 1399 height 797
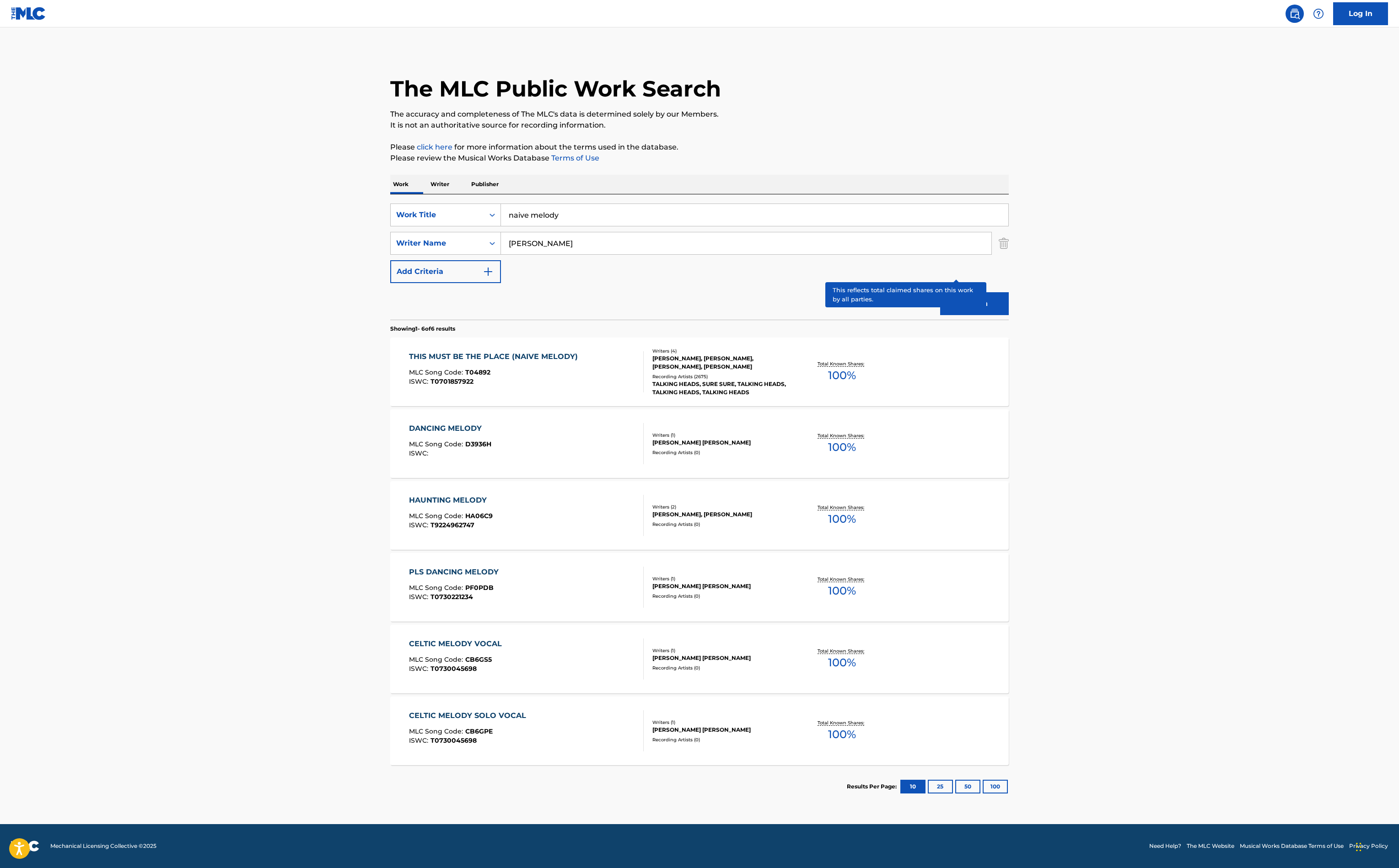
click at [867, 367] on p "Total Known Shares:" at bounding box center [842, 364] width 49 height 7
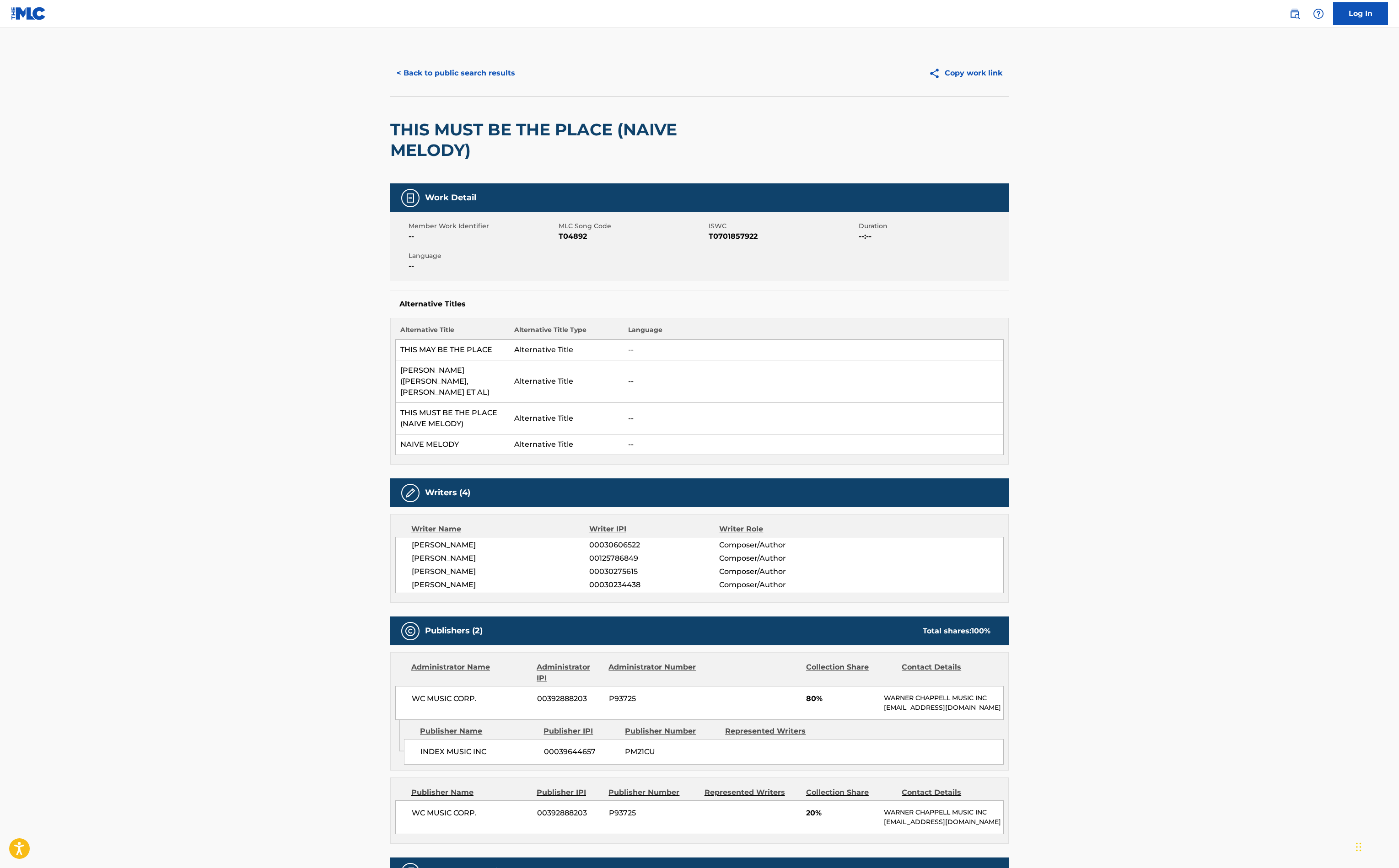
click at [391, 85] on button "< Back to public search results" at bounding box center [456, 73] width 132 height 23
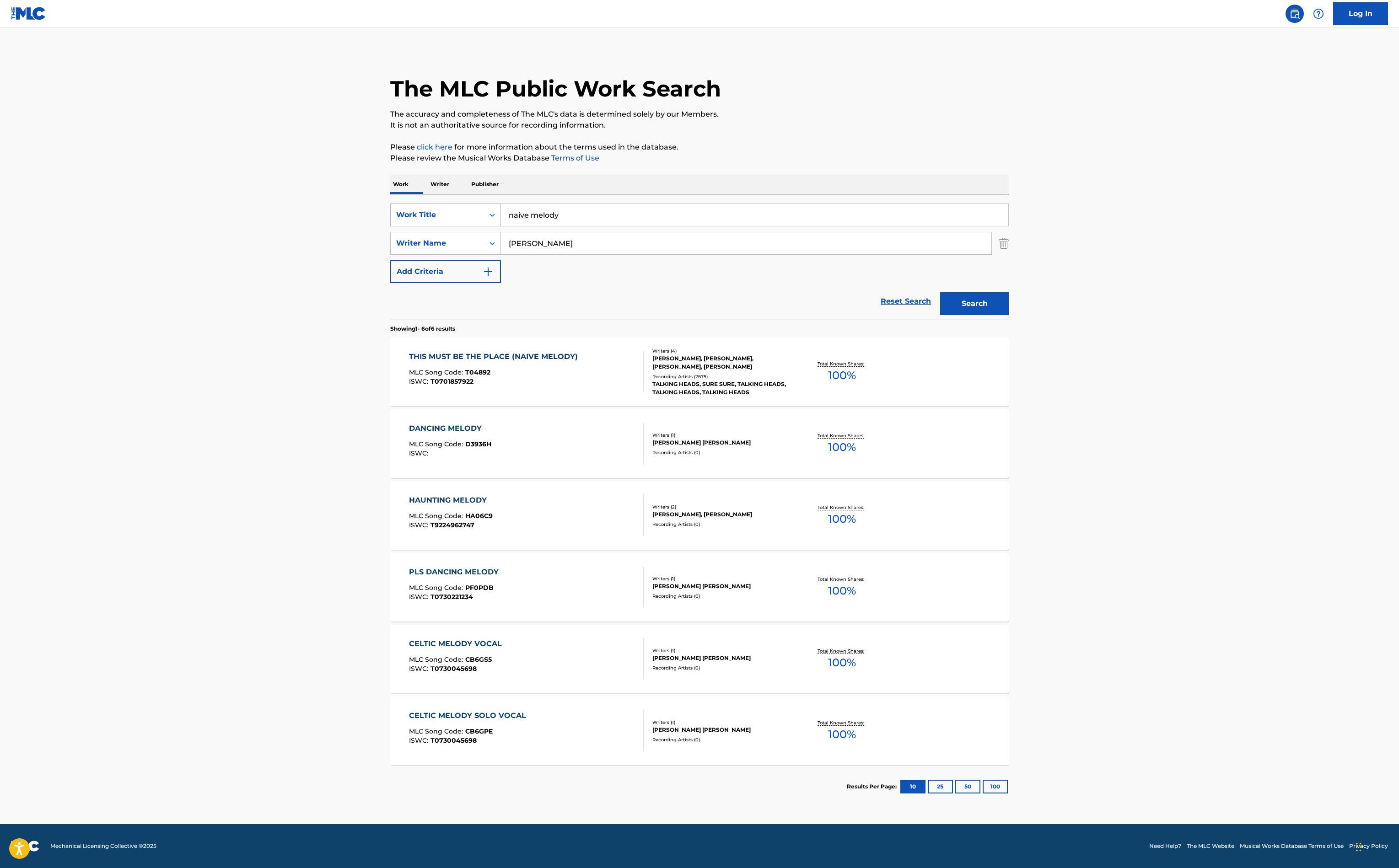
drag, startPoint x: 338, startPoint y: 322, endPoint x: 271, endPoint y: 319, distance: 67.1
click at [391, 226] on div "SearchWithCriteriae4f281dc-a396-4228-9878-d8300b2fd6a8 Work Title naive melody" at bounding box center [700, 214] width 619 height 23
type input "2000 Pound Bee"
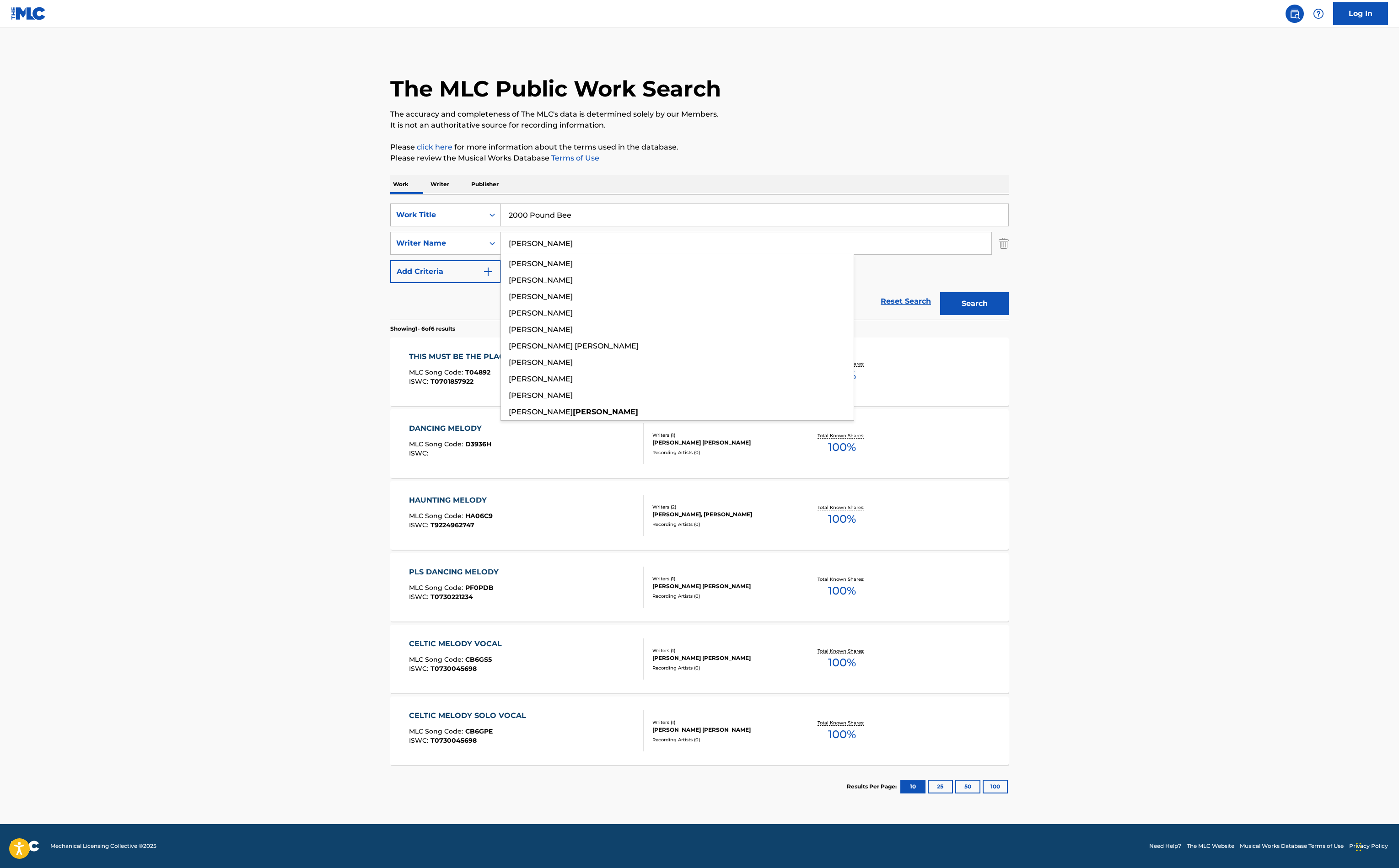
click at [1008, 315] on button "Search" at bounding box center [975, 303] width 69 height 23
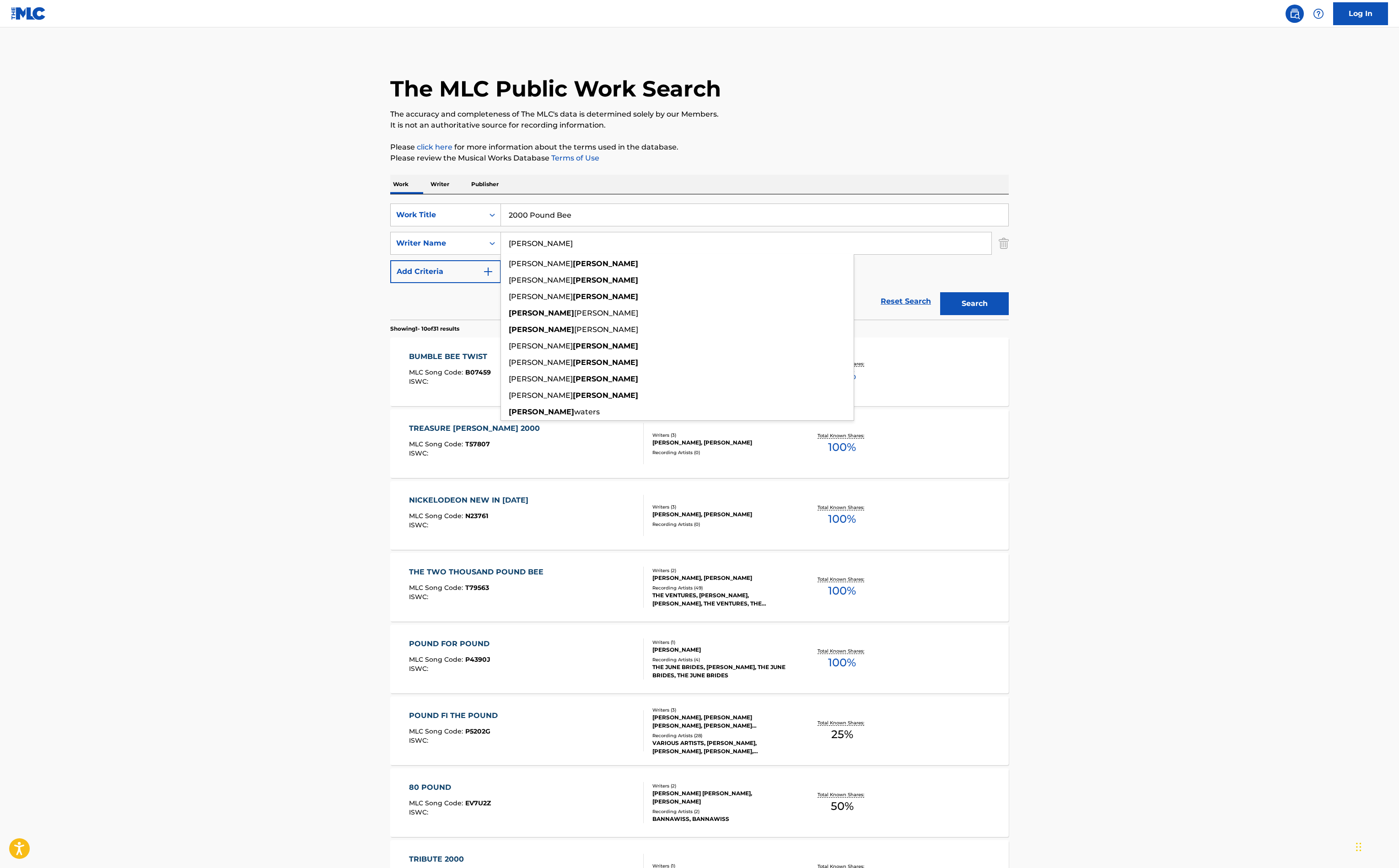
click at [83, 573] on main "The MLC Public Work Search The accuracy and completeness of The MLC's data is d…" at bounding box center [699, 566] width 1399 height 1077
drag, startPoint x: 410, startPoint y: 390, endPoint x: 322, endPoint y: 360, distance: 93.0
click at [391, 255] on div "SearchWithCriteriac4ccdd68-f3fc-45d6-9b31-140fb4ecc13a Writer Name [PERSON_NAME…" at bounding box center [700, 243] width 619 height 23
type input "[PERSON_NAME]"
click at [1008, 315] on button "Search" at bounding box center [975, 303] width 69 height 23
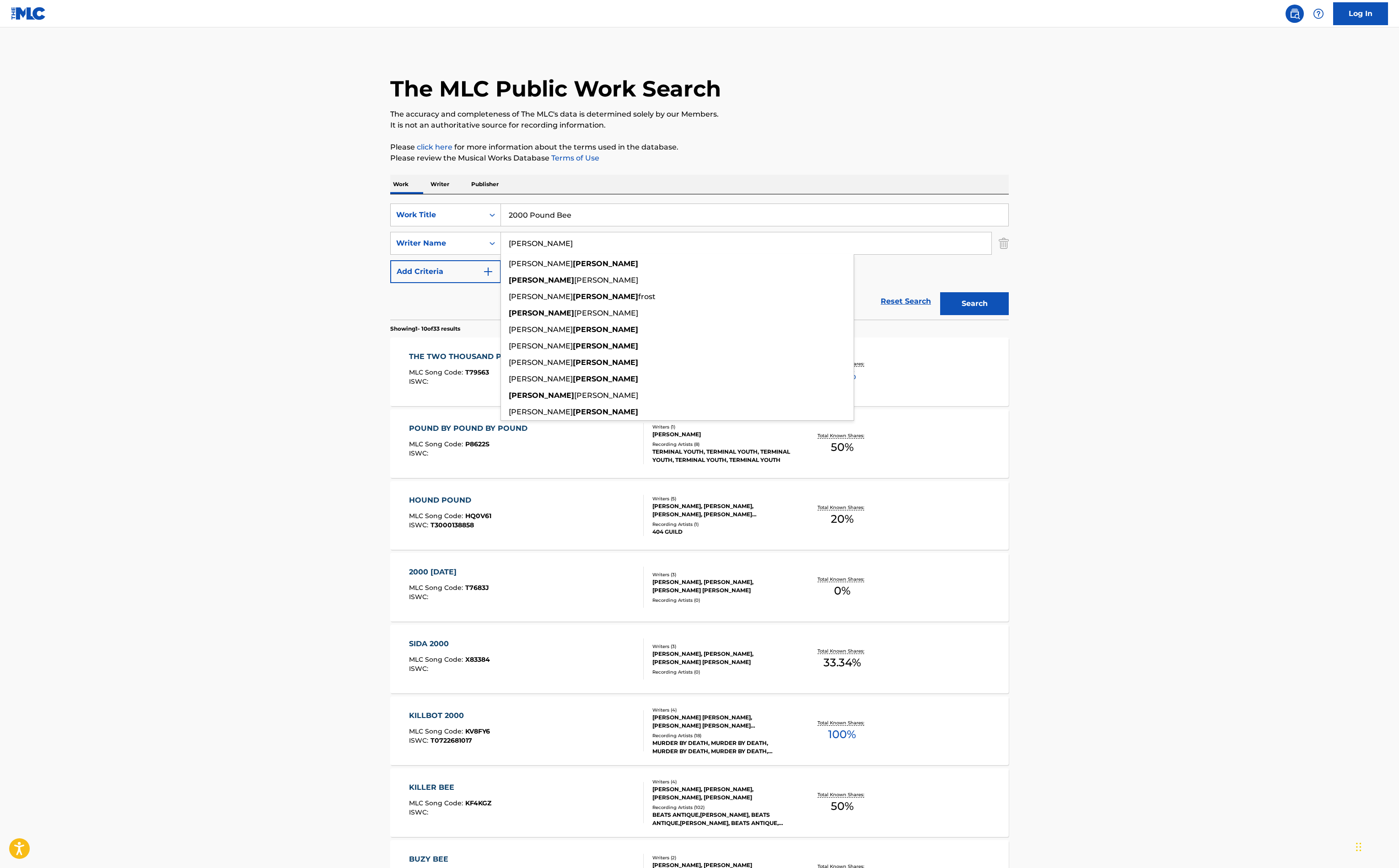
click at [61, 468] on main "The MLC Public Work Search The accuracy and completeness of The MLC's data is d…" at bounding box center [699, 566] width 1399 height 1077
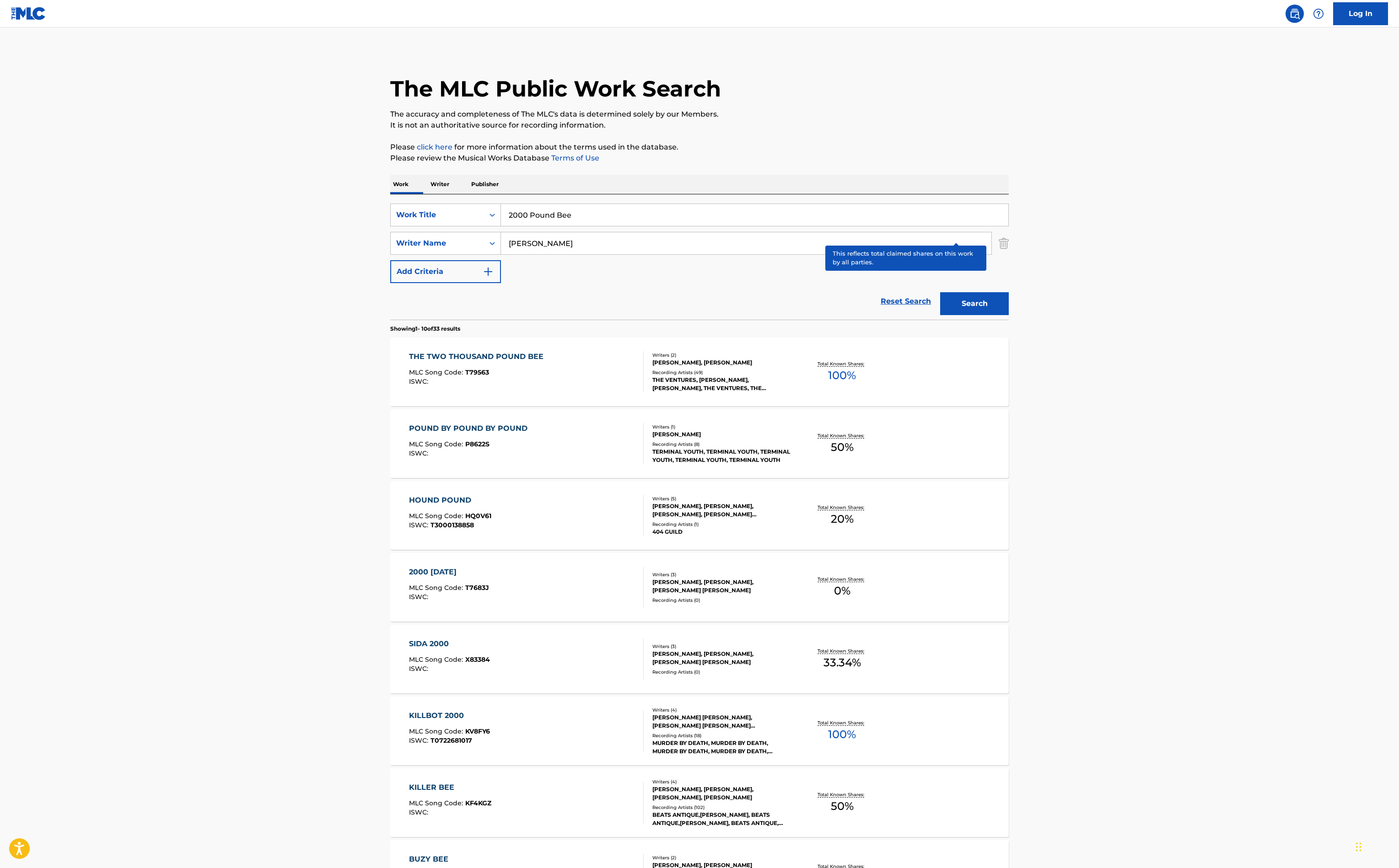
click at [867, 367] on p "Total Known Shares:" at bounding box center [842, 364] width 49 height 7
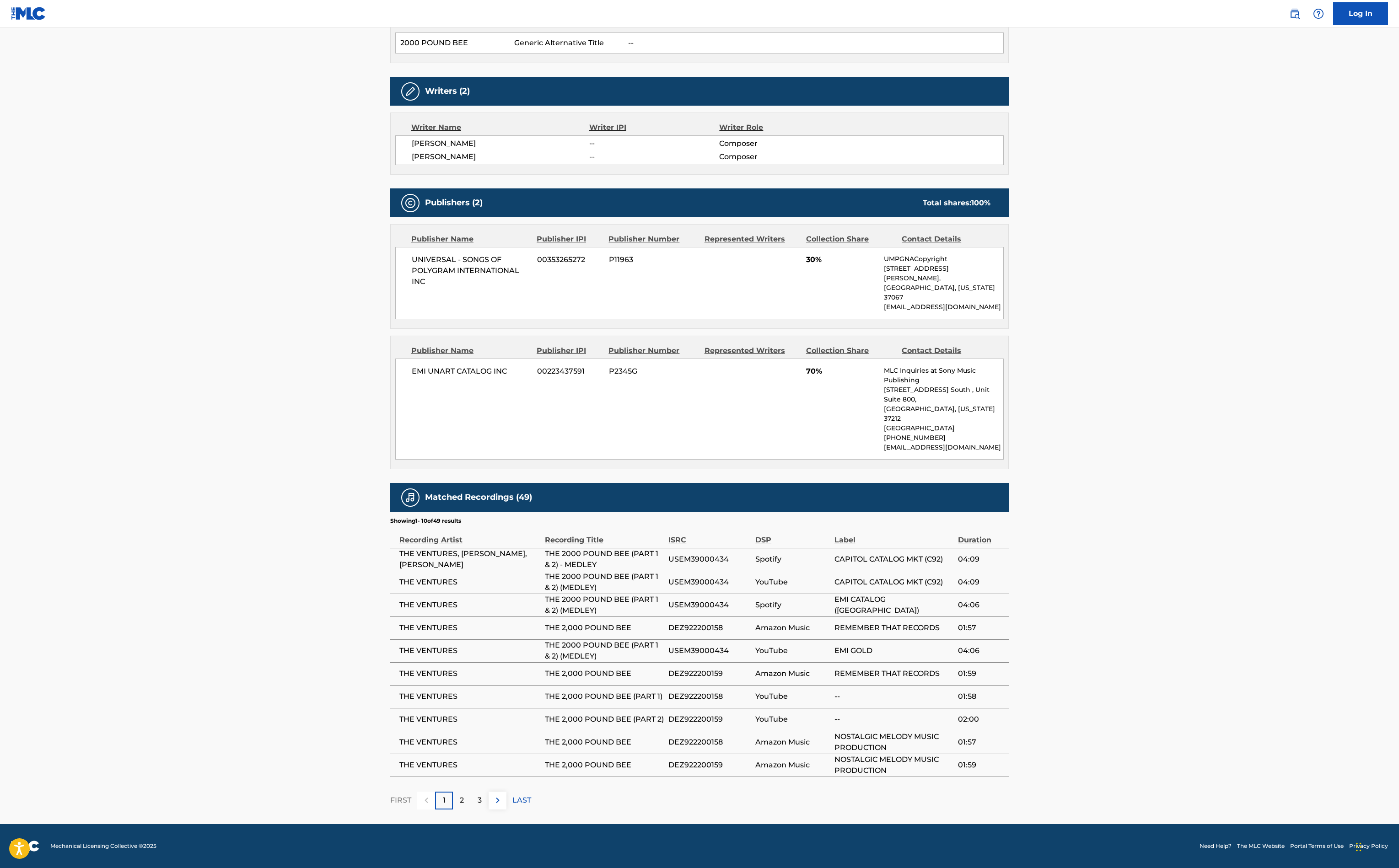
scroll to position [364, 0]
